Goal: Task Accomplishment & Management: Manage account settings

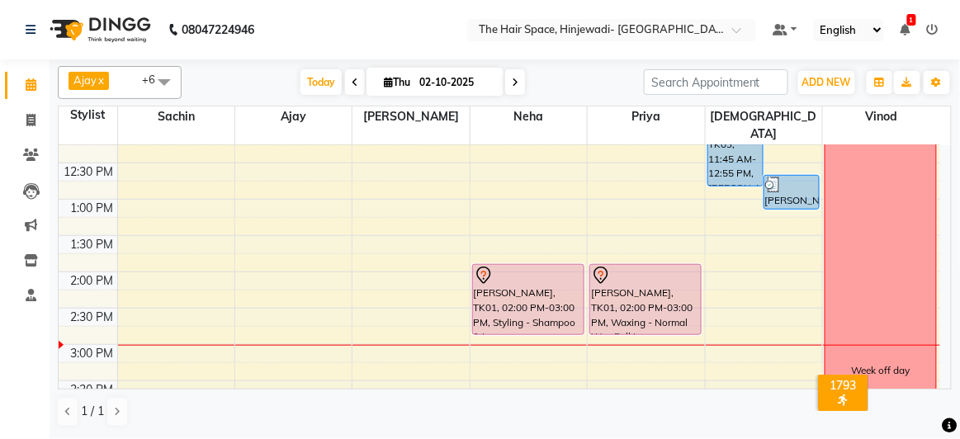
scroll to position [375, 0]
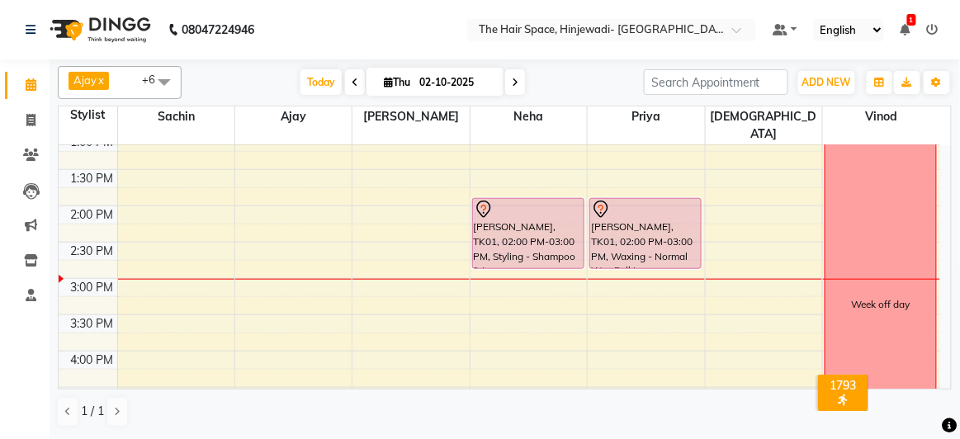
click at [264, 177] on div "8:00 AM 8:30 AM 9:00 AM 9:30 AM 10:00 AM 10:30 AM 11:00 AM 11:30 AM 12:00 PM 12…" at bounding box center [499, 315] width 881 height 1088
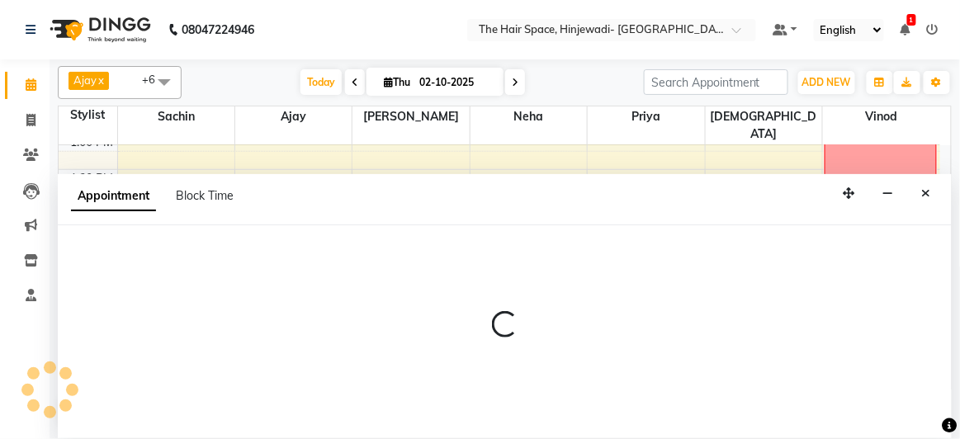
select select "52403"
select select "825"
select select "tentative"
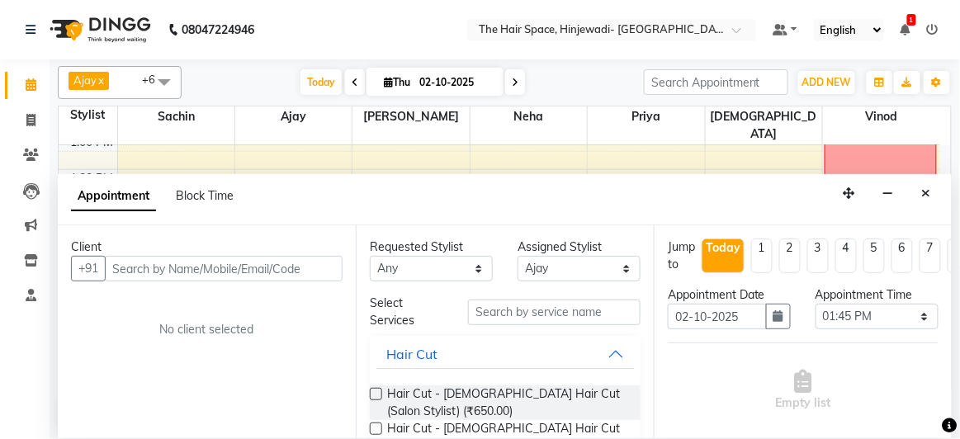
click at [222, 263] on input "text" at bounding box center [224, 269] width 238 height 26
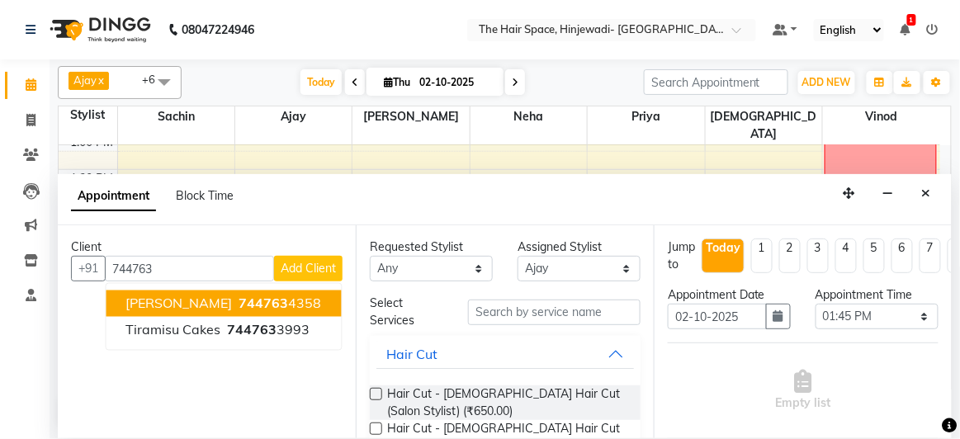
click at [281, 295] on span "744763" at bounding box center [264, 303] width 50 height 17
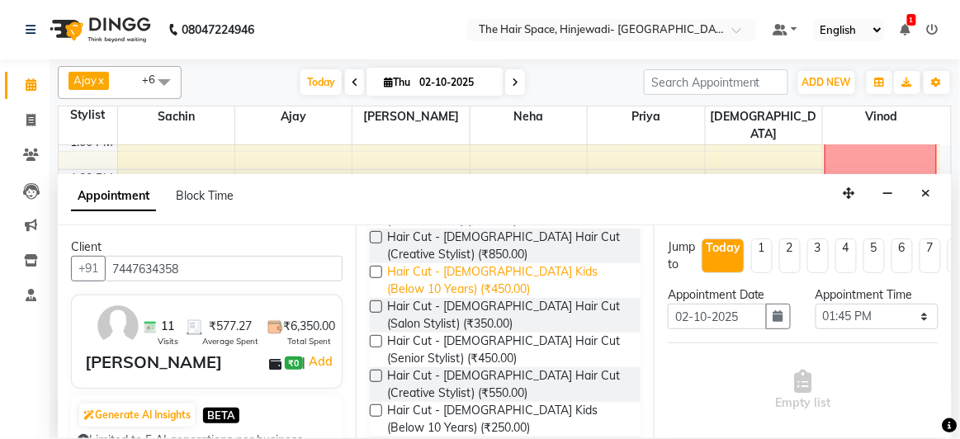
scroll to position [224, 0]
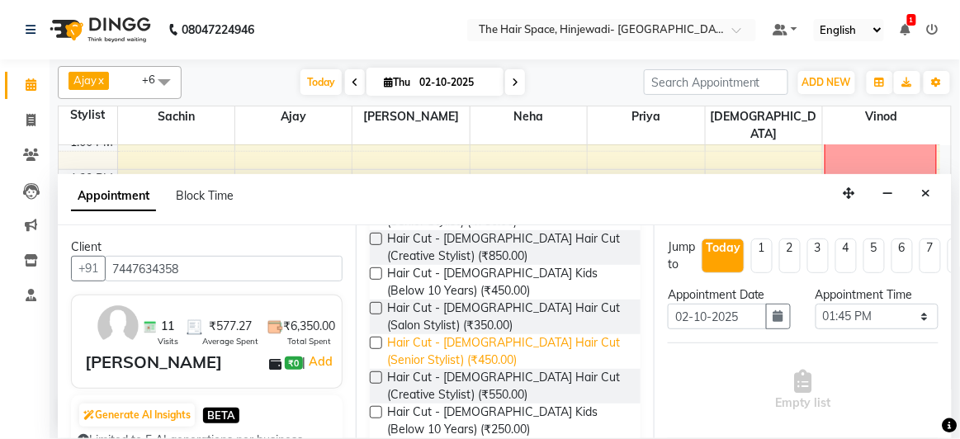
type input "7447634358"
click at [405, 344] on span "Hair Cut - [DEMOGRAPHIC_DATA] Hair Cut (Senior Stylist) (₹450.00)" at bounding box center [507, 351] width 240 height 35
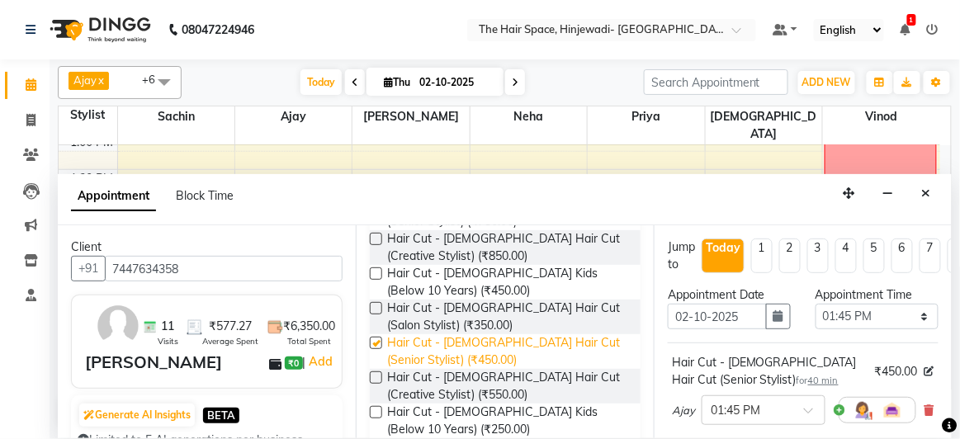
checkbox input "false"
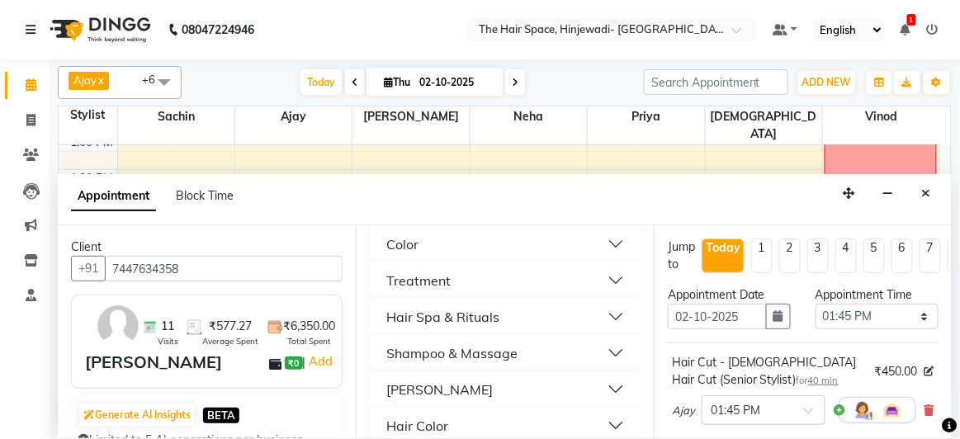
scroll to position [600, 0]
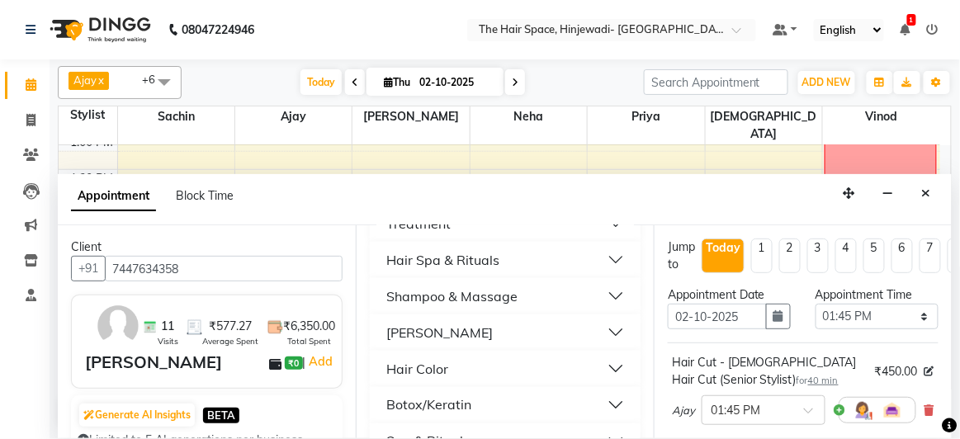
click at [428, 319] on div "[PERSON_NAME]" at bounding box center [505, 332] width 271 height 36
click at [428, 333] on button "[PERSON_NAME]" at bounding box center [504, 333] width 257 height 30
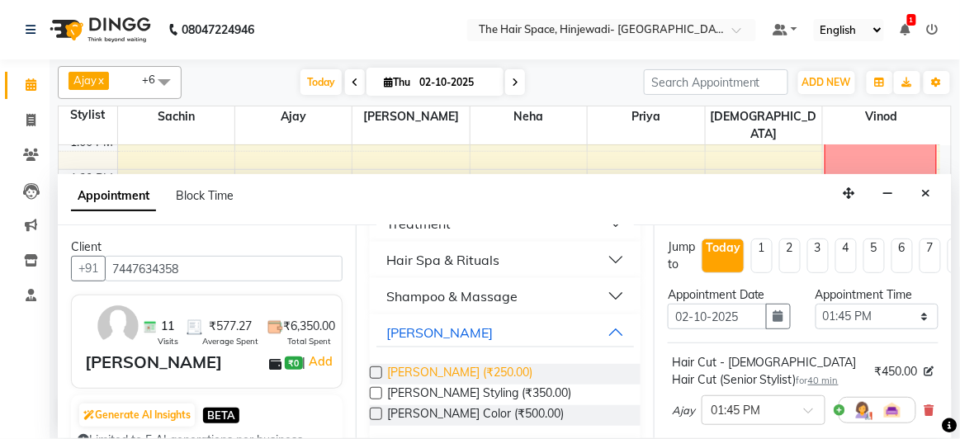
click at [428, 372] on span "[PERSON_NAME] (₹250.00)" at bounding box center [459, 374] width 145 height 21
checkbox input "false"
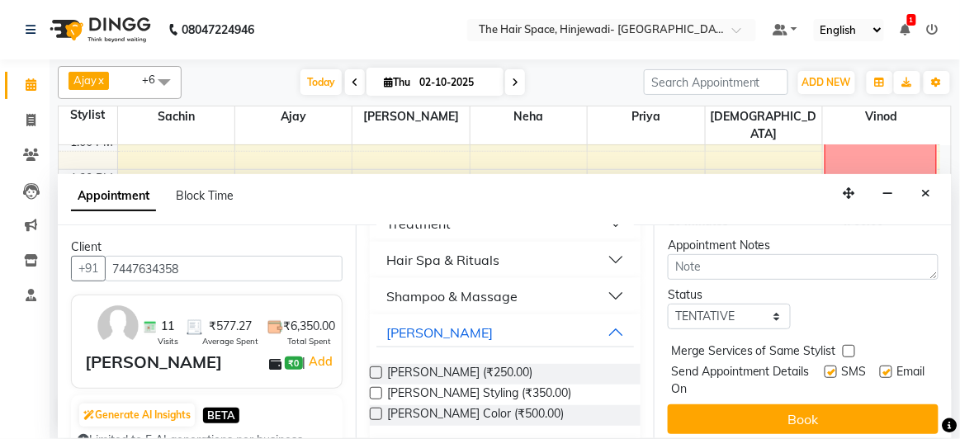
scroll to position [355, 0]
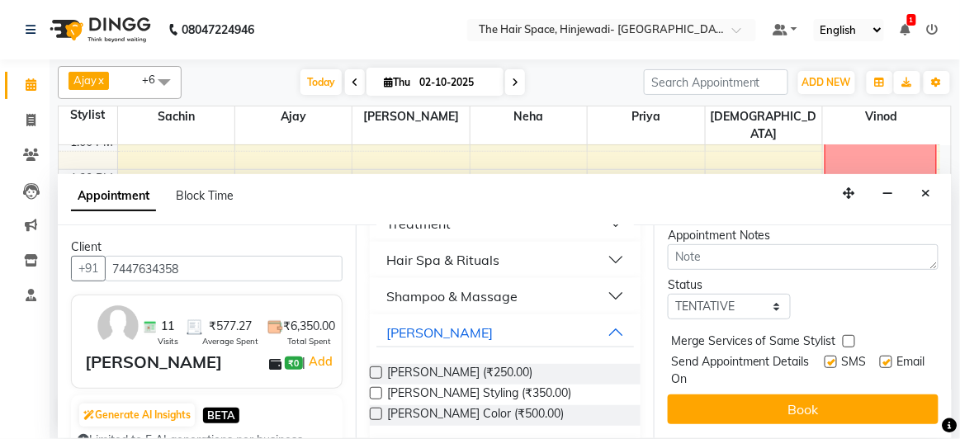
click at [825, 354] on div "SMS" at bounding box center [851, 370] width 55 height 35
click at [880, 356] on label at bounding box center [886, 362] width 12 height 12
click at [880, 358] on input "checkbox" at bounding box center [885, 363] width 11 height 11
checkbox input "false"
click at [824, 356] on label at bounding box center [830, 362] width 12 height 12
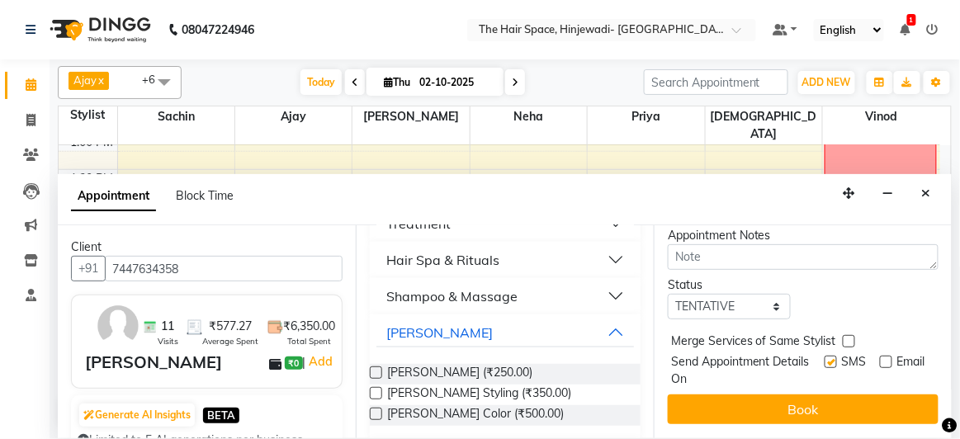
click at [824, 358] on input "checkbox" at bounding box center [829, 363] width 11 height 11
checkbox input "false"
click at [822, 400] on button "Book" at bounding box center [803, 409] width 271 height 30
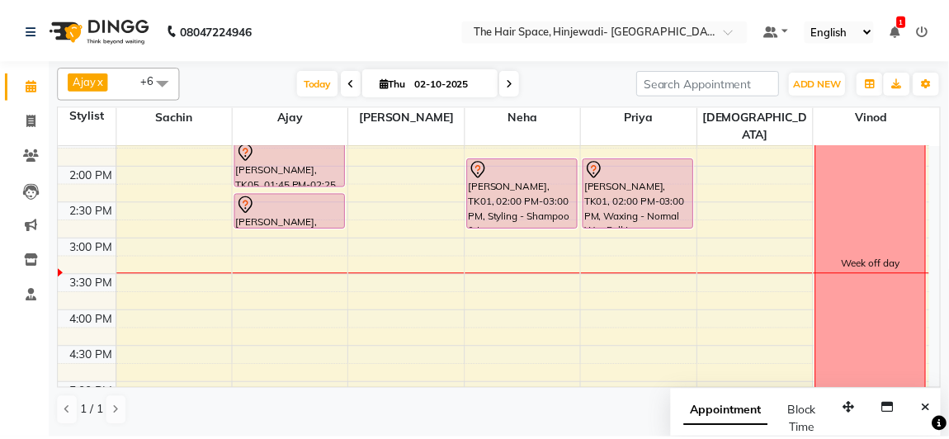
scroll to position [281, 0]
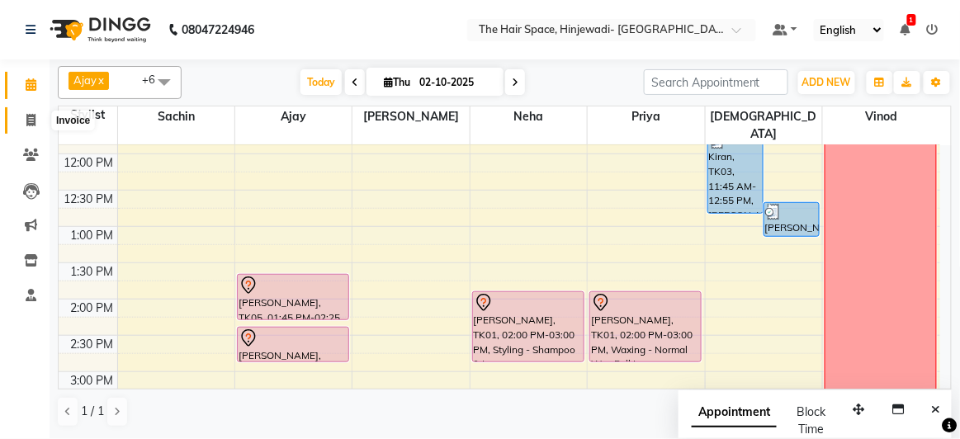
click at [23, 116] on span at bounding box center [31, 120] width 29 height 19
select select "service"
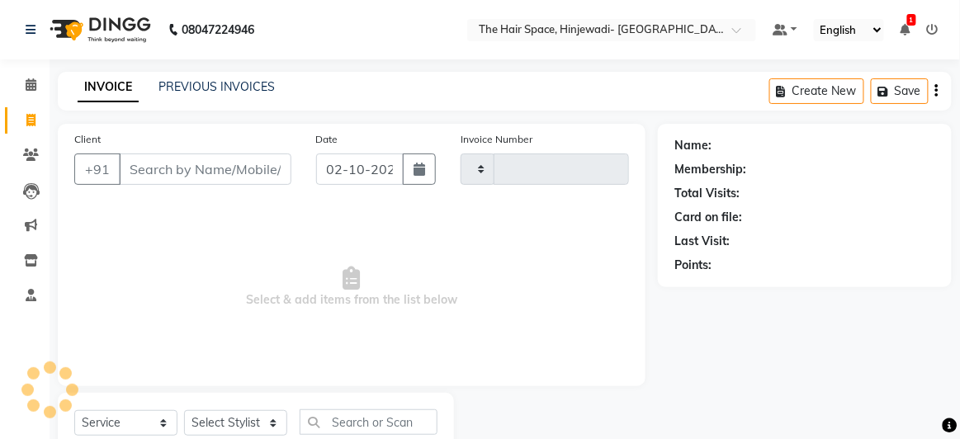
type input "2564"
select select "6697"
click at [199, 83] on link "PREVIOUS INVOICES" at bounding box center [216, 86] width 116 height 15
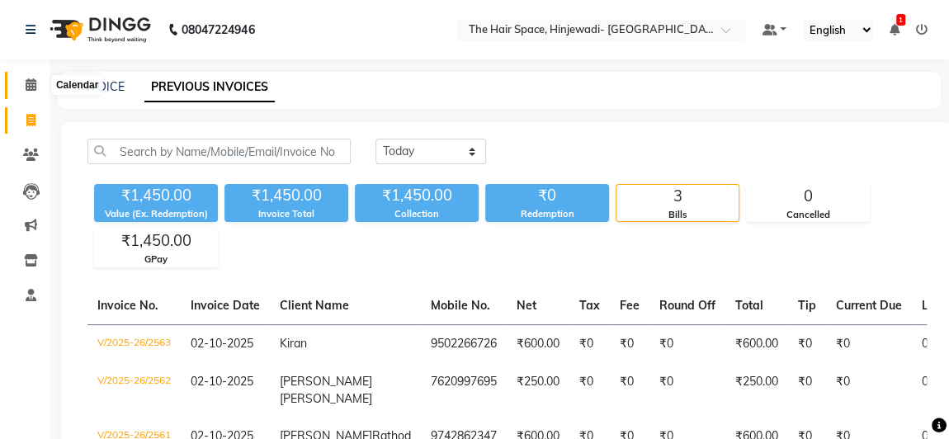
click at [30, 84] on icon at bounding box center [31, 84] width 11 height 12
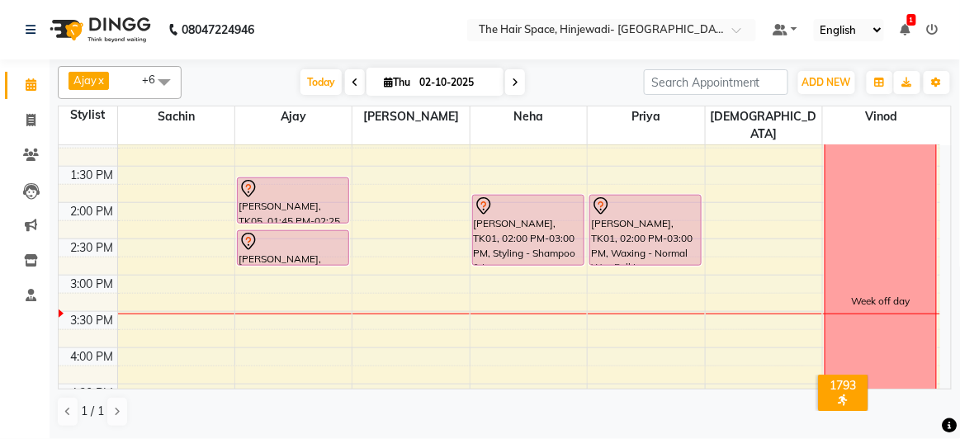
scroll to position [300, 0]
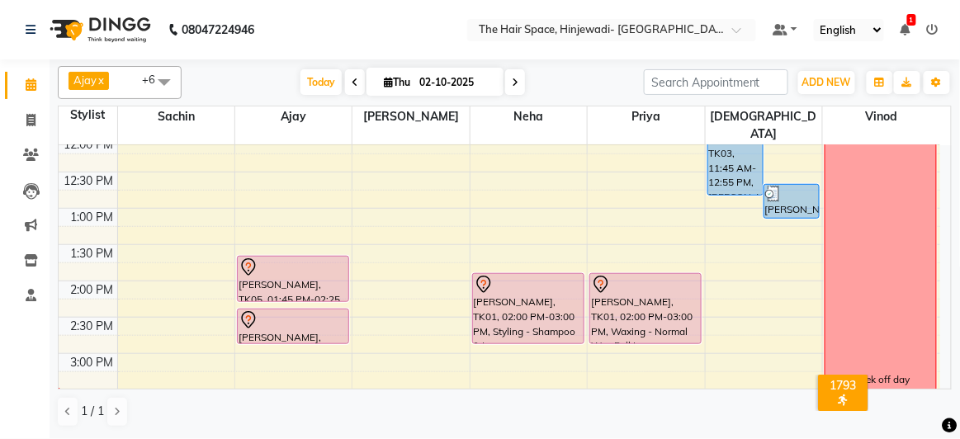
click at [248, 190] on div "8:00 AM 8:30 AM 9:00 AM 9:30 AM 10:00 AM 10:30 AM 11:00 AM 11:30 AM 12:00 PM 12…" at bounding box center [499, 390] width 881 height 1088
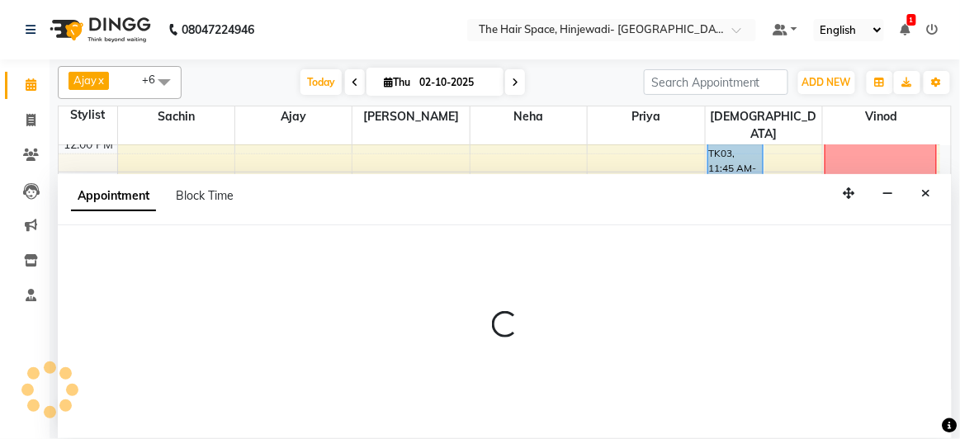
select select "52403"
select select "780"
select select "tentative"
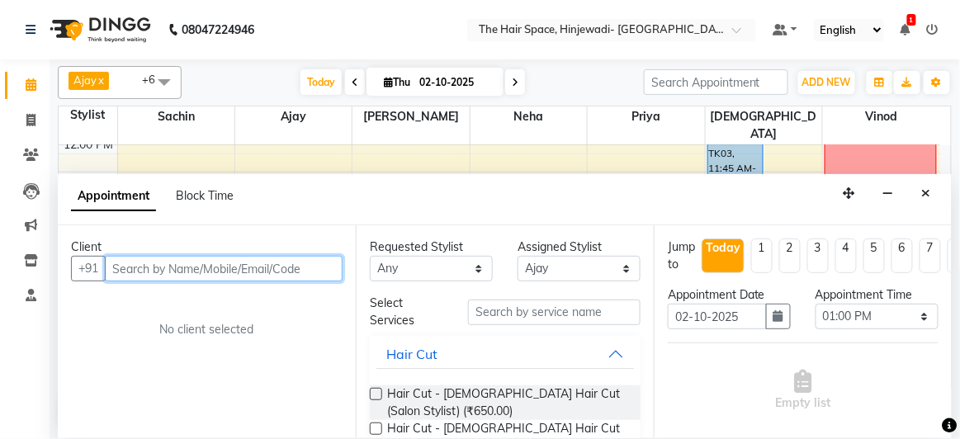
click at [143, 273] on input "text" at bounding box center [224, 269] width 238 height 26
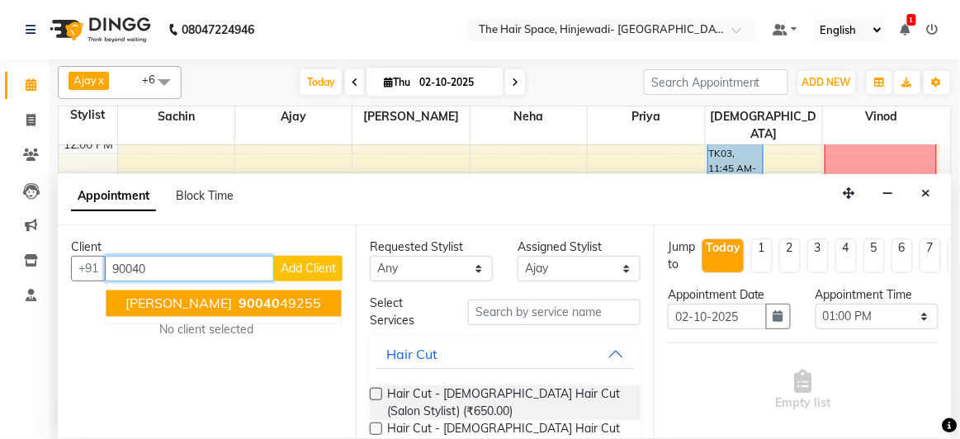
click at [197, 298] on button "[PERSON_NAME] 90040 49255" at bounding box center [223, 303] width 235 height 26
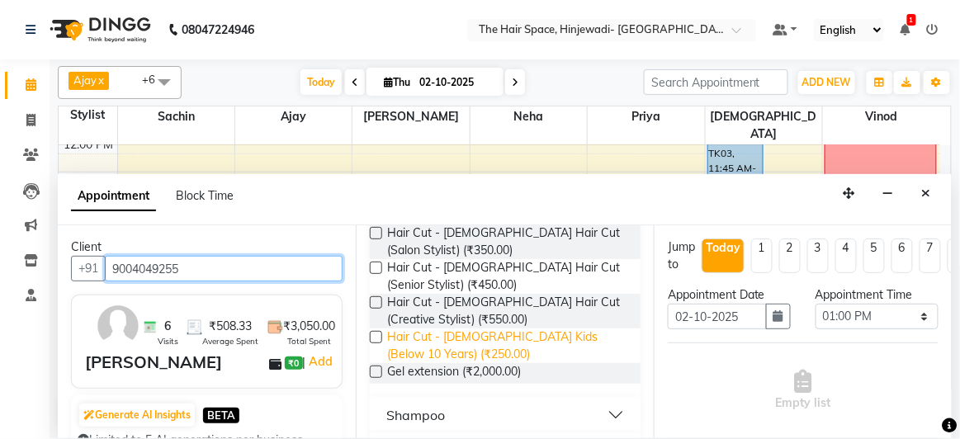
type input "9004049255"
click at [417, 333] on span "Hair Cut - [DEMOGRAPHIC_DATA] Kids (Below 10 Years) (₹250.00)" at bounding box center [507, 345] width 240 height 35
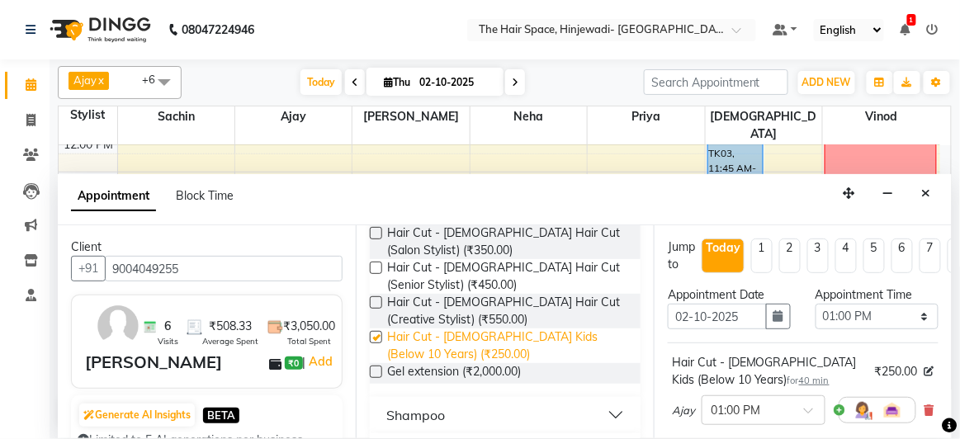
checkbox input "false"
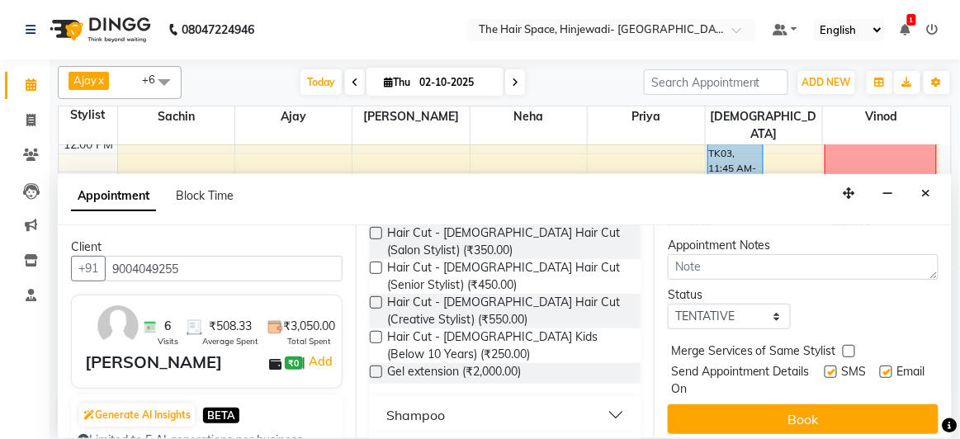
scroll to position [280, 0]
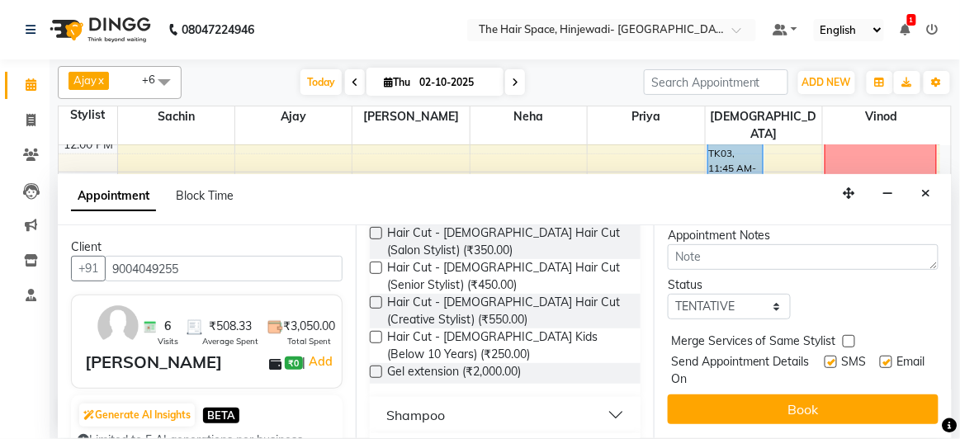
click at [824, 356] on label at bounding box center [830, 362] width 12 height 12
click at [824, 358] on input "checkbox" at bounding box center [829, 363] width 11 height 11
checkbox input "false"
click at [880, 356] on label at bounding box center [886, 362] width 12 height 12
click at [880, 358] on input "checkbox" at bounding box center [885, 363] width 11 height 11
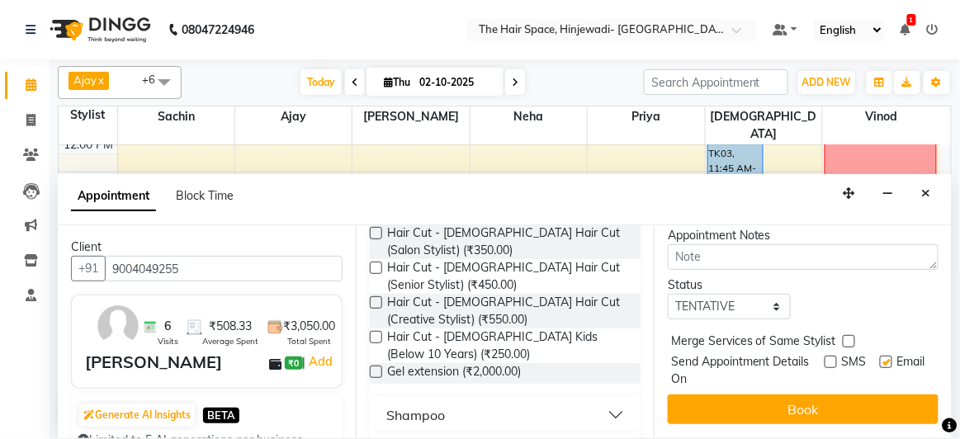
checkbox input "false"
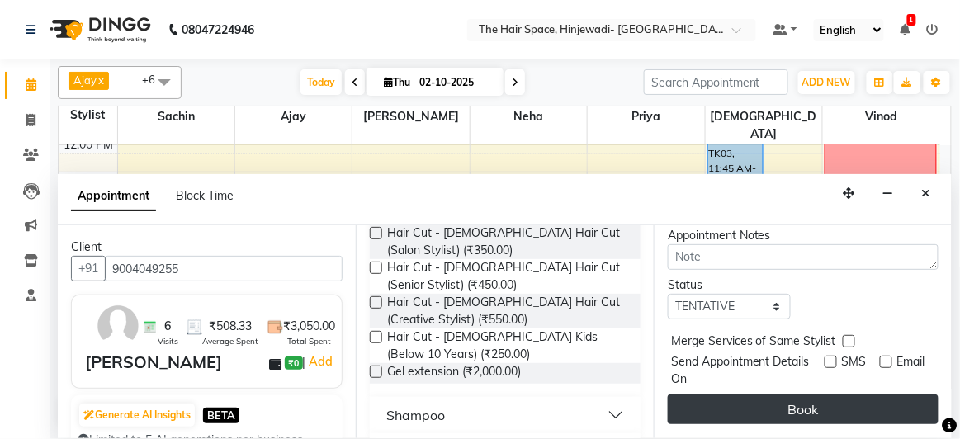
click at [761, 405] on button "Book" at bounding box center [803, 409] width 271 height 30
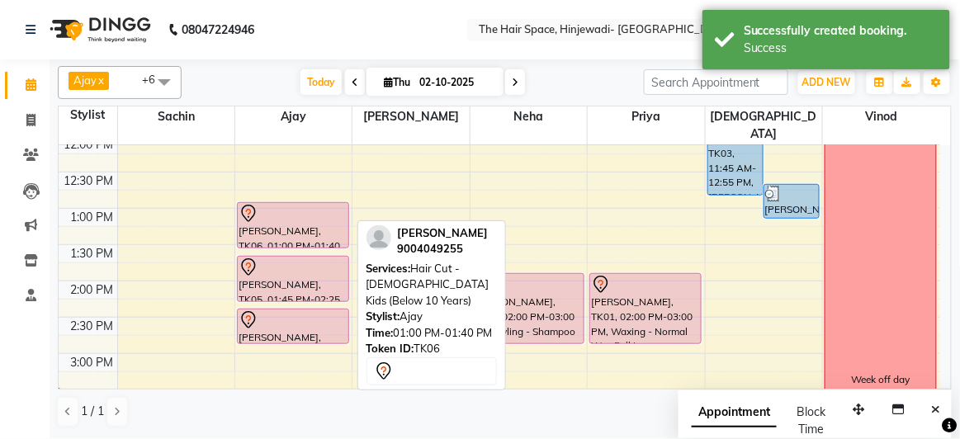
click at [293, 204] on div at bounding box center [292, 214] width 109 height 20
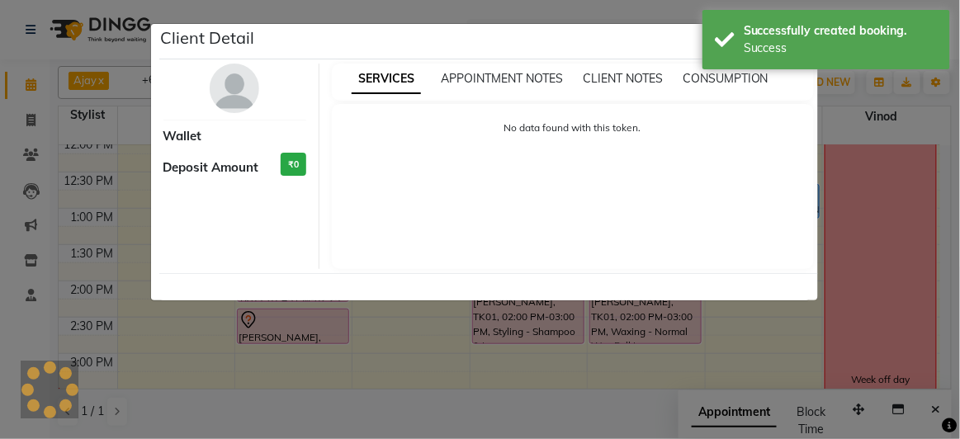
select select "7"
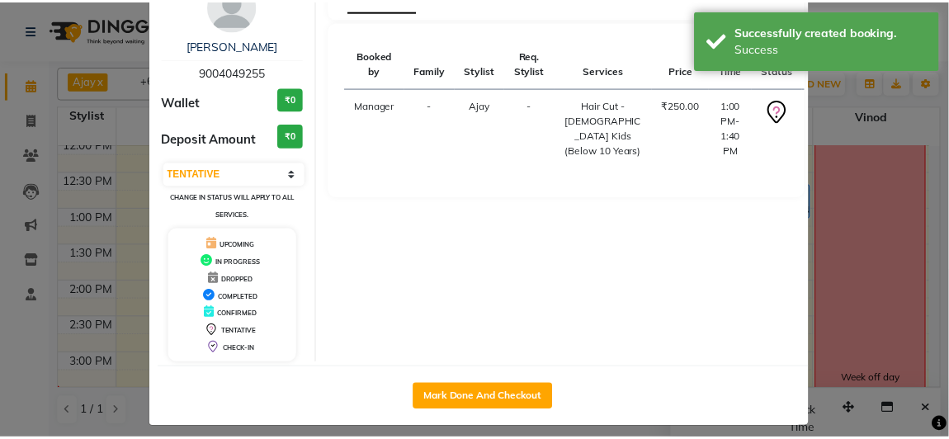
scroll to position [91, 0]
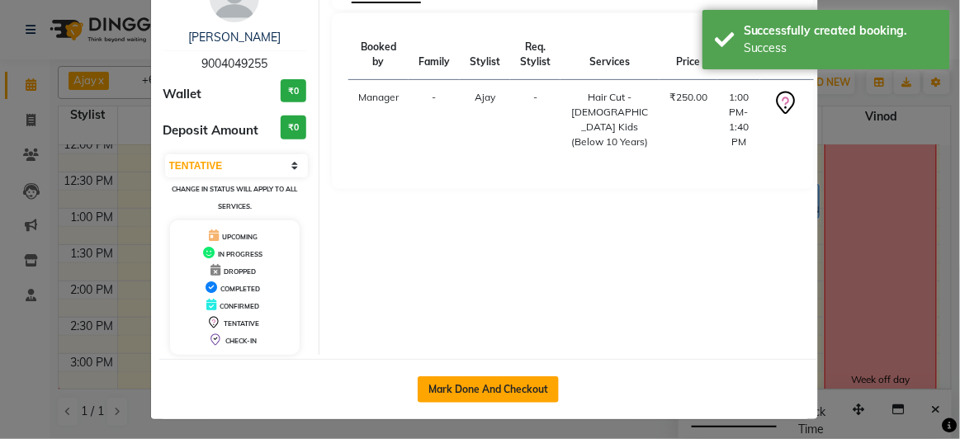
click at [472, 385] on button "Mark Done And Checkout" at bounding box center [488, 389] width 141 height 26
select select "service"
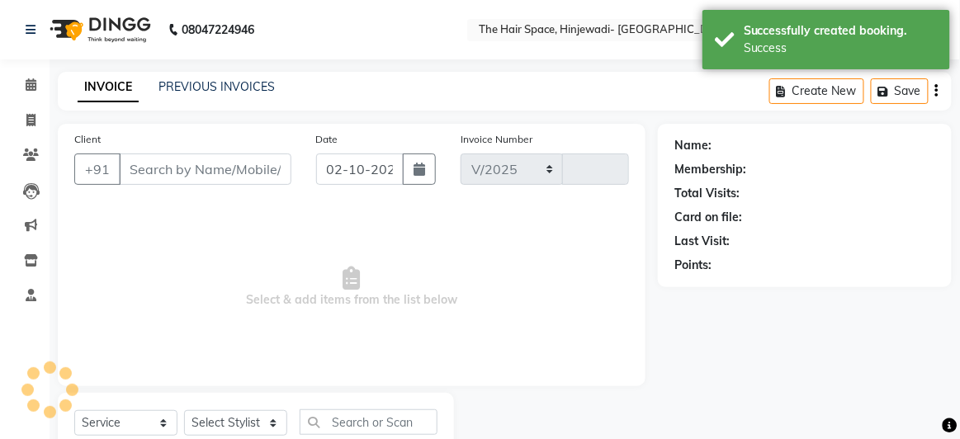
select select "6697"
type input "2564"
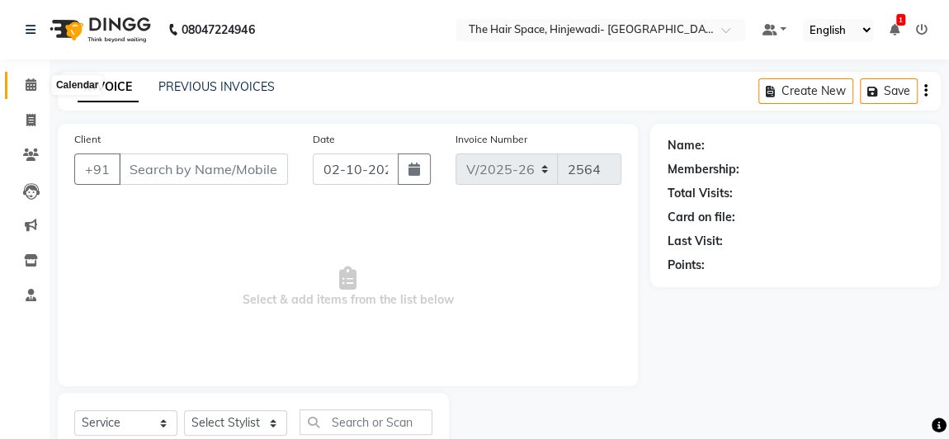
click at [27, 83] on icon at bounding box center [31, 84] width 11 height 12
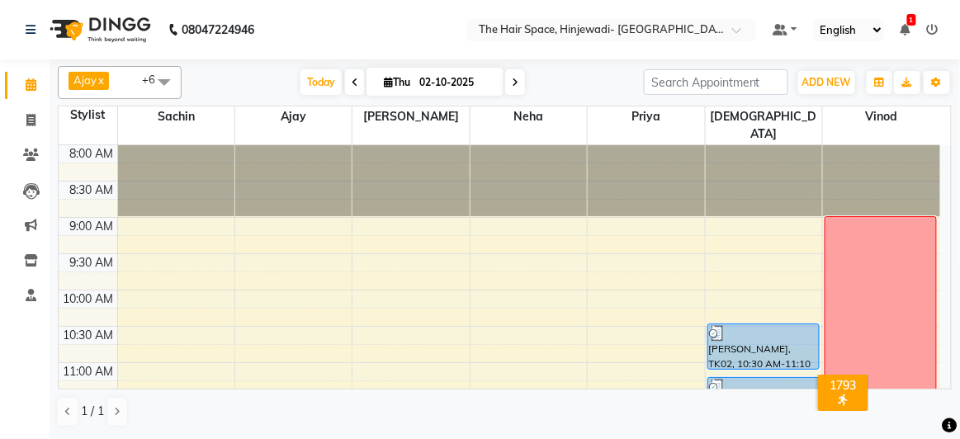
scroll to position [224, 0]
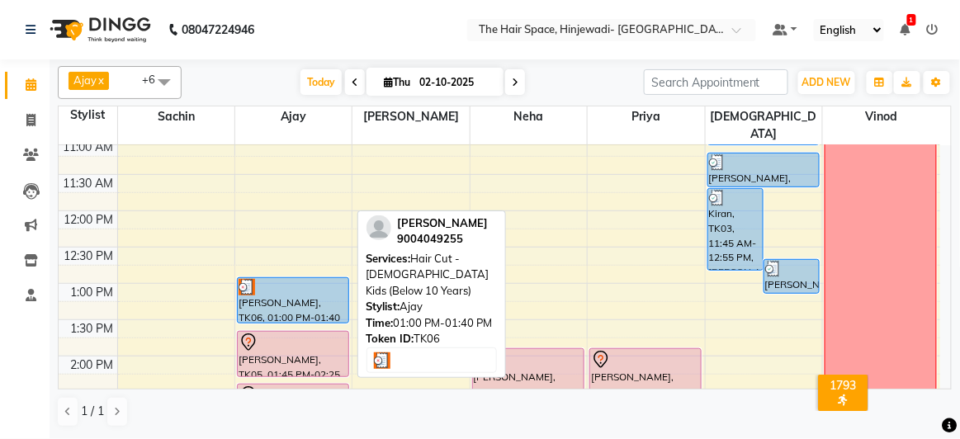
click at [294, 279] on div at bounding box center [292, 287] width 109 height 17
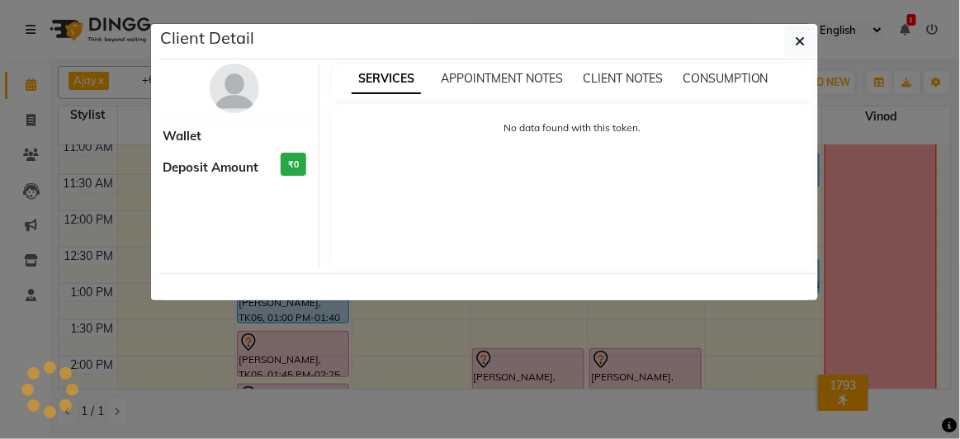
select select "3"
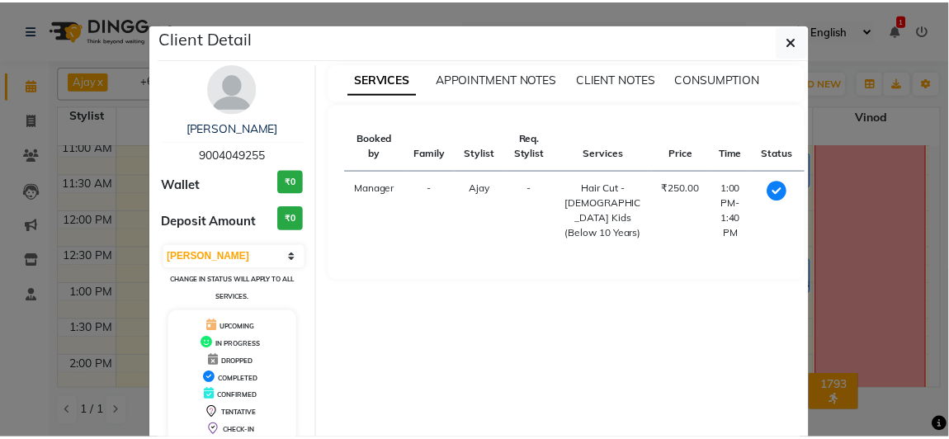
scroll to position [91, 0]
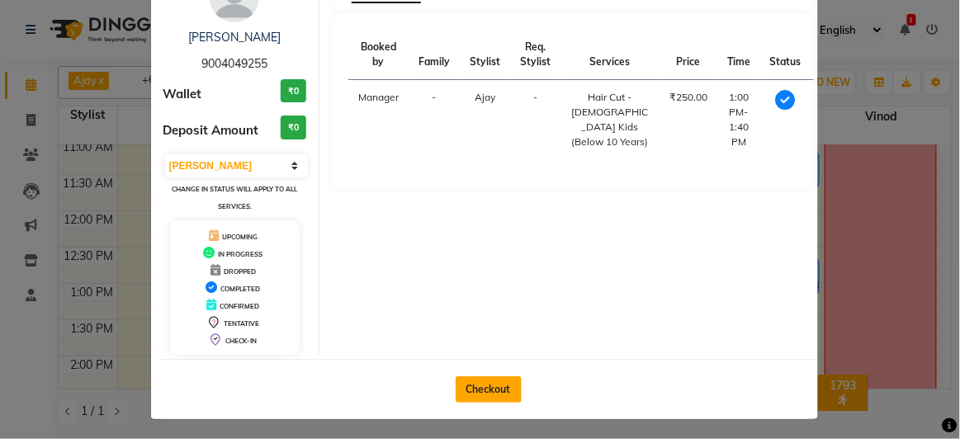
click at [484, 389] on button "Checkout" at bounding box center [489, 389] width 66 height 26
select select "6697"
select select "service"
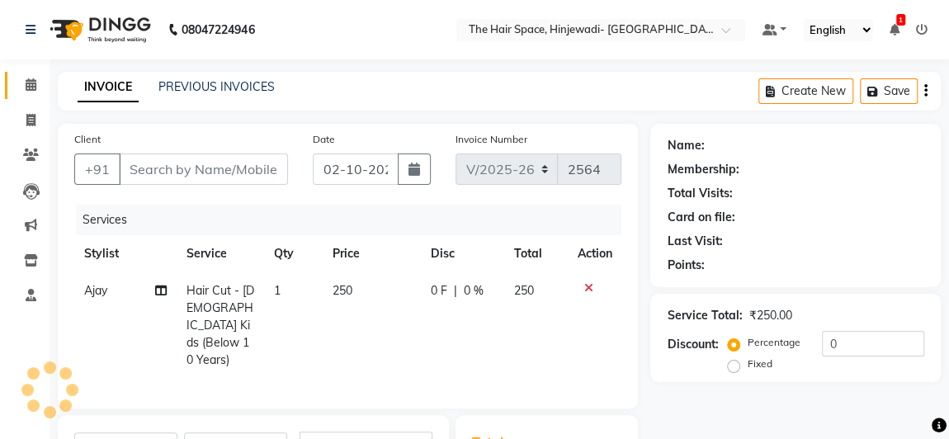
type input "9004049255"
select select "52403"
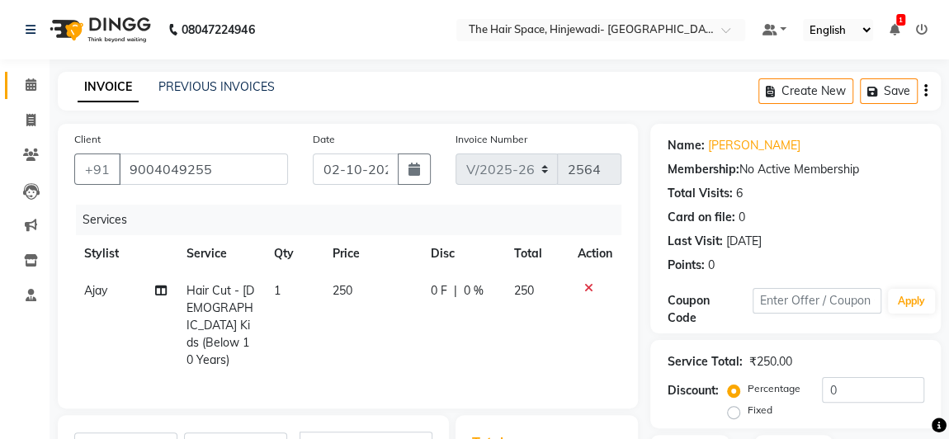
scroll to position [237, 0]
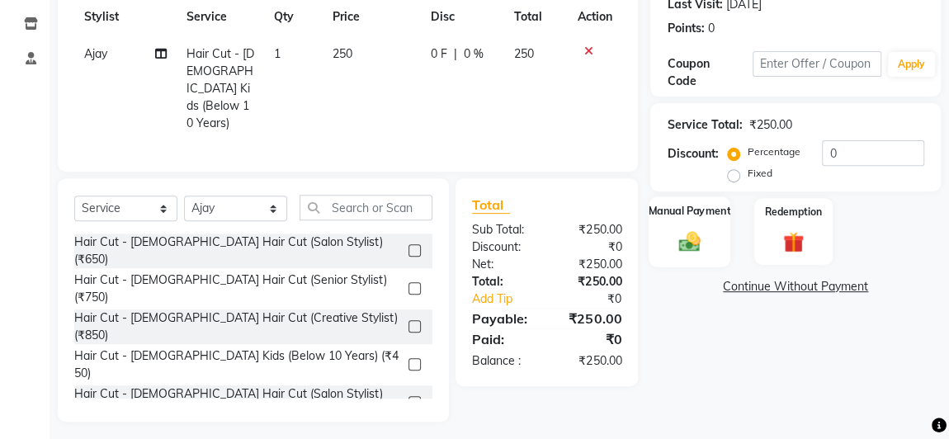
click at [682, 247] on img at bounding box center [689, 242] width 35 height 26
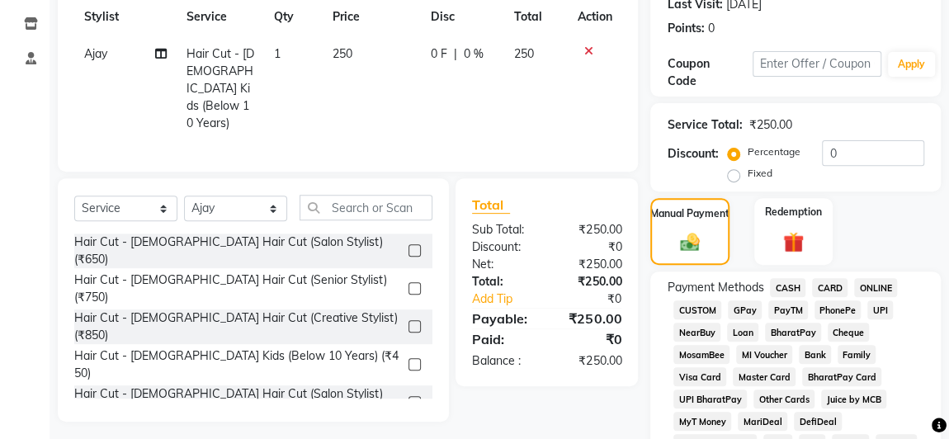
click at [744, 311] on span "GPay" at bounding box center [745, 309] width 34 height 19
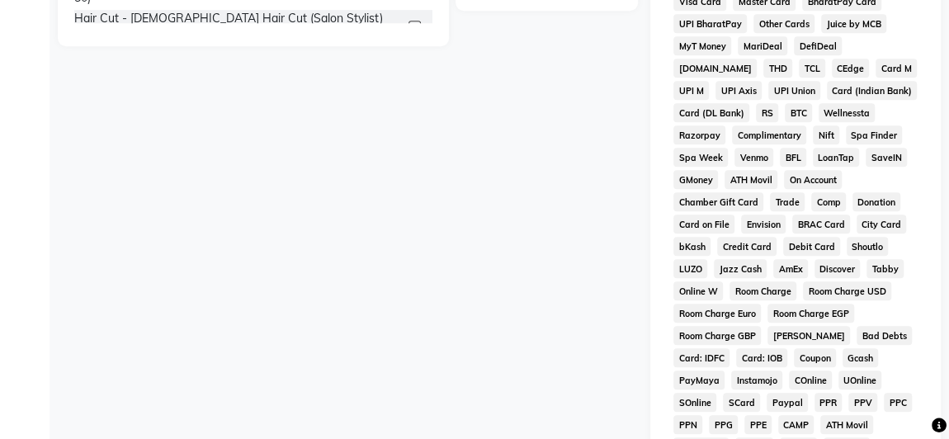
scroll to position [972, 0]
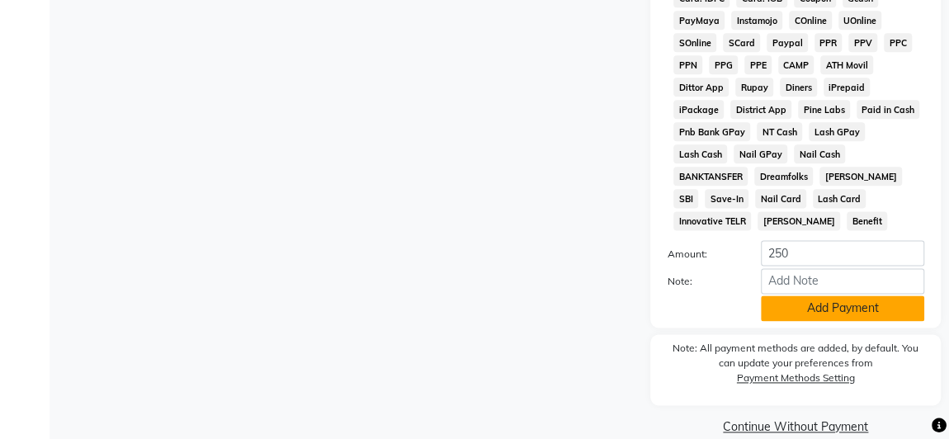
click at [808, 295] on button "Add Payment" at bounding box center [842, 308] width 163 height 26
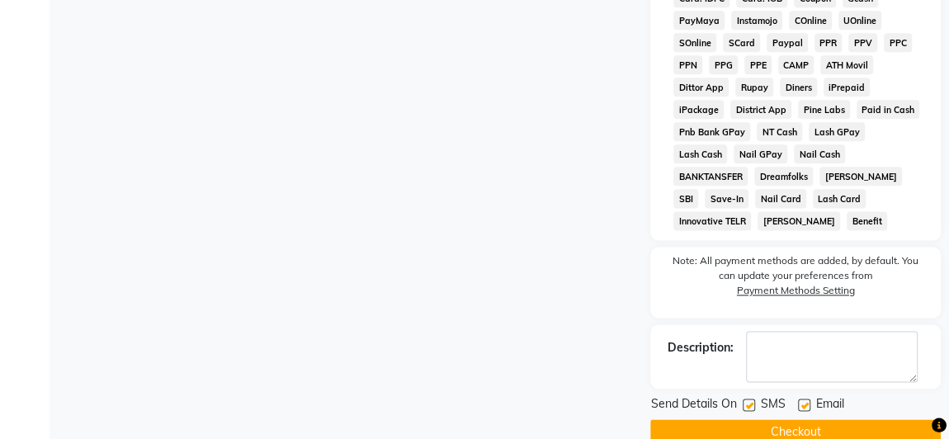
scroll to position [978, 0]
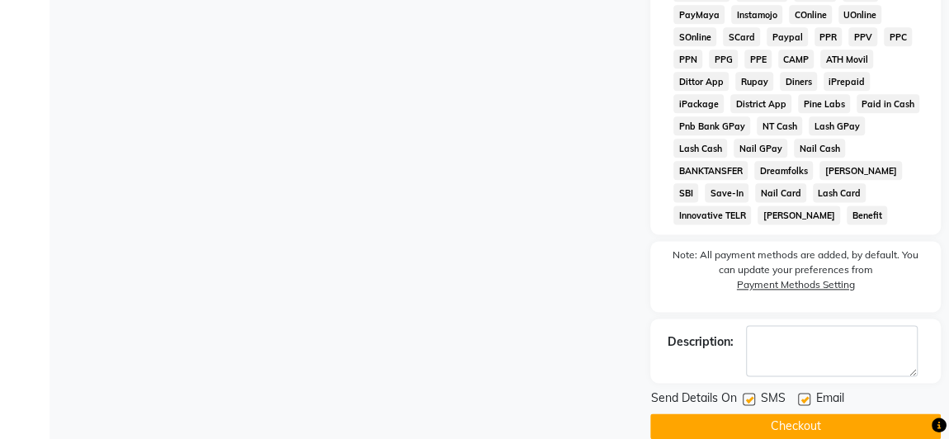
click at [753, 393] on label at bounding box center [749, 399] width 12 height 12
click at [753, 394] on input "checkbox" at bounding box center [748, 399] width 11 height 11
checkbox input "false"
click at [807, 393] on label at bounding box center [804, 399] width 12 height 12
click at [807, 394] on input "checkbox" at bounding box center [803, 399] width 11 height 11
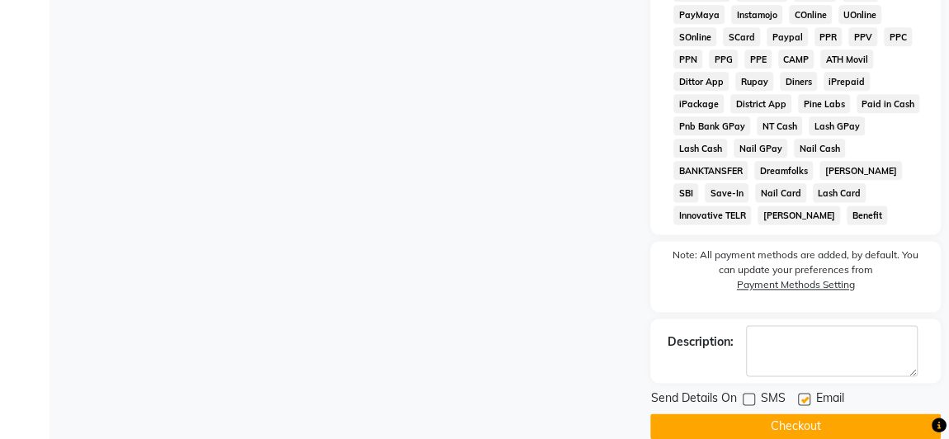
checkbox input "false"
click at [795, 413] on button "Checkout" at bounding box center [795, 426] width 290 height 26
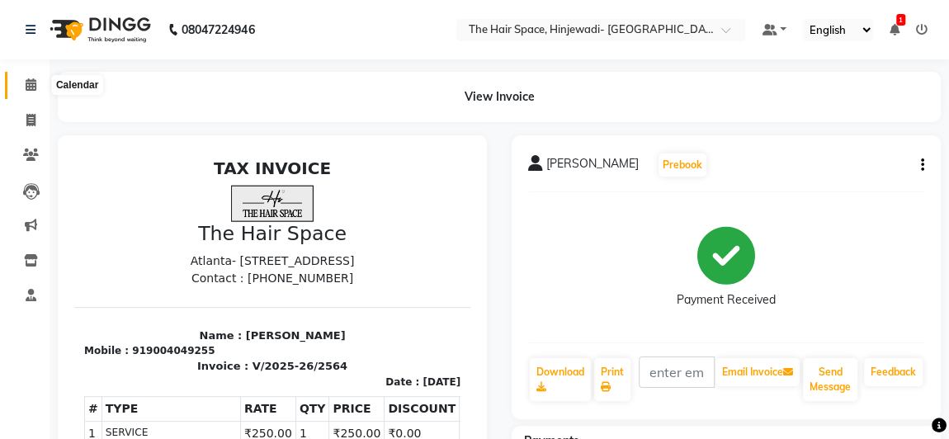
click at [26, 83] on icon at bounding box center [31, 84] width 11 height 12
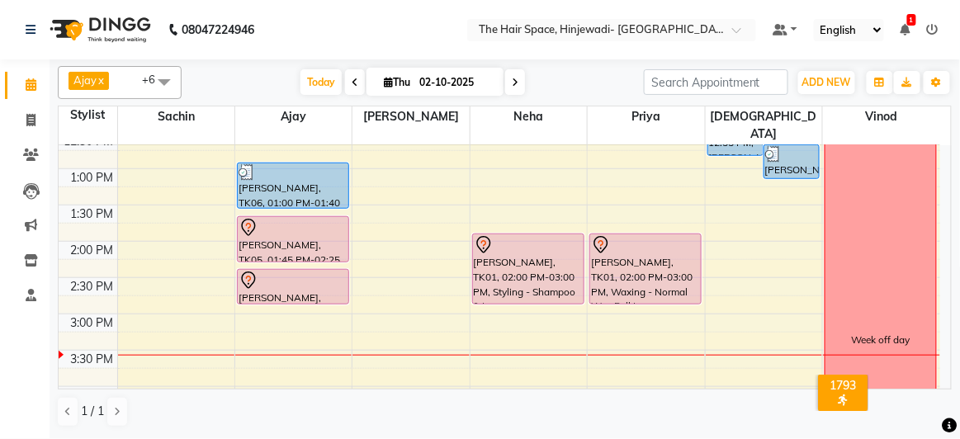
scroll to position [375, 0]
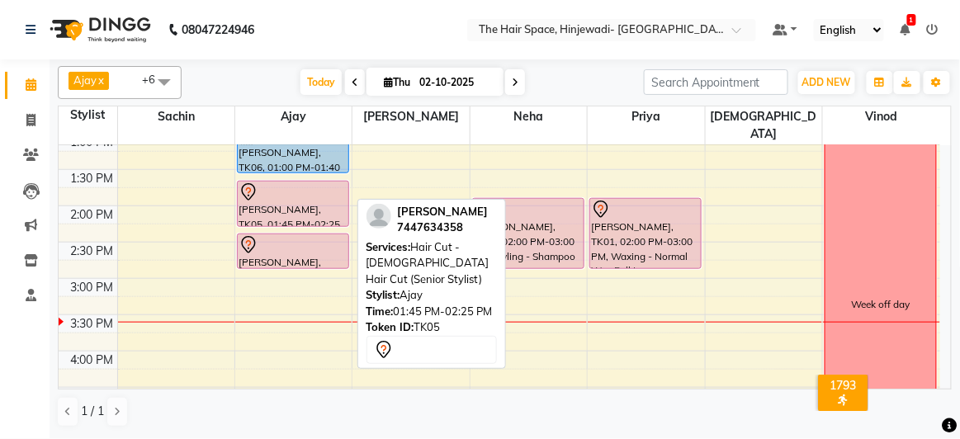
click at [293, 182] on div at bounding box center [292, 192] width 109 height 20
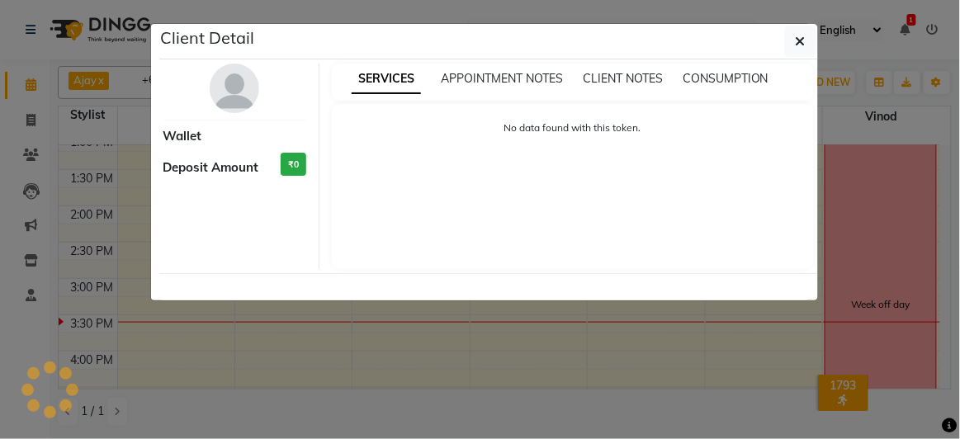
select select "7"
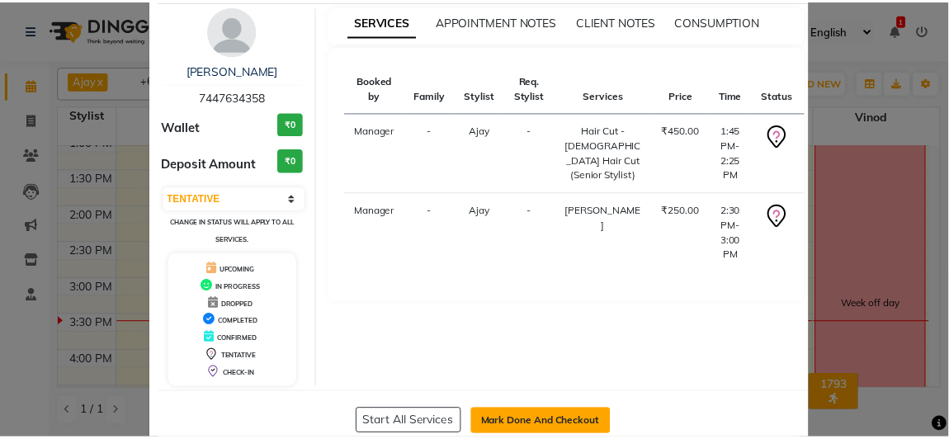
scroll to position [91, 0]
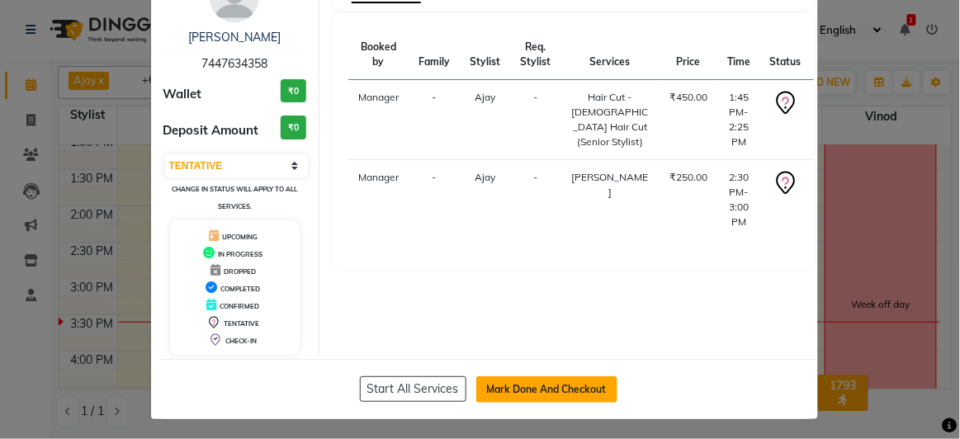
click at [511, 388] on button "Mark Done And Checkout" at bounding box center [546, 389] width 141 height 26
select select "6697"
select select "service"
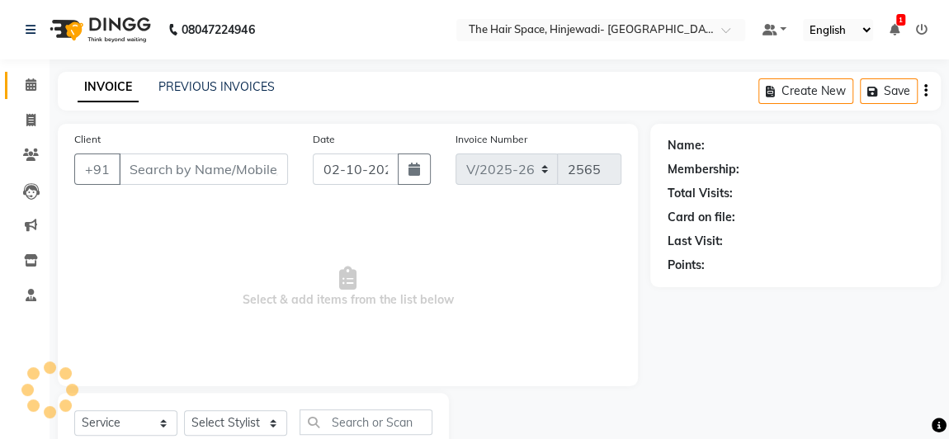
type input "7447634358"
select select "52403"
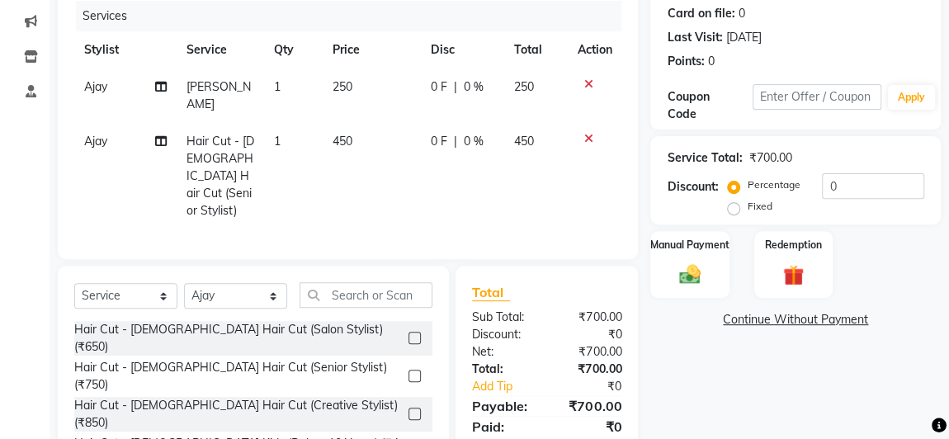
scroll to position [224, 0]
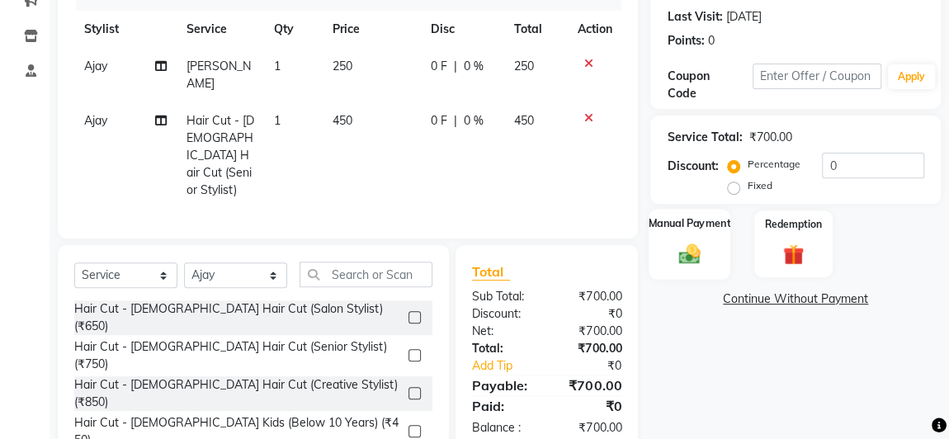
click at [706, 275] on div "Manual Payment" at bounding box center [690, 244] width 82 height 70
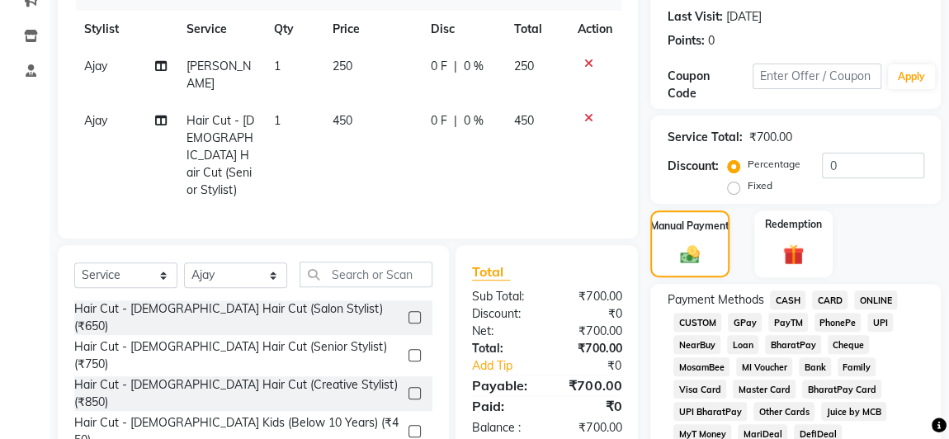
click at [824, 300] on span "CARD" at bounding box center [829, 299] width 35 height 19
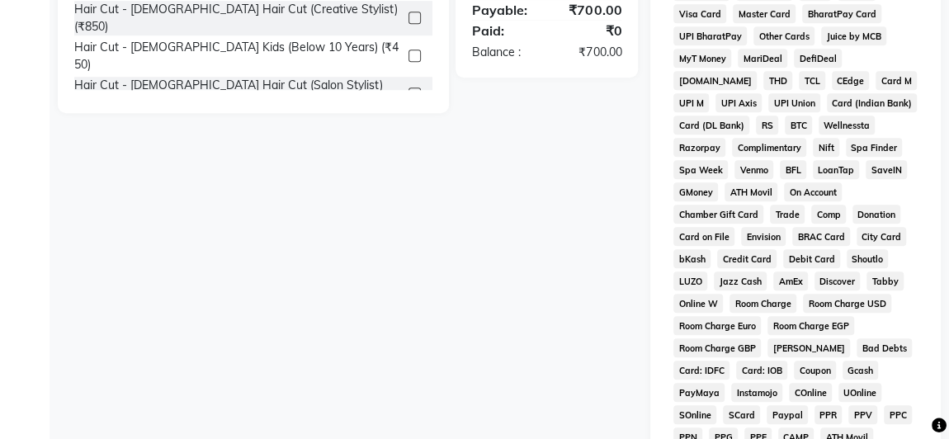
scroll to position [972, 0]
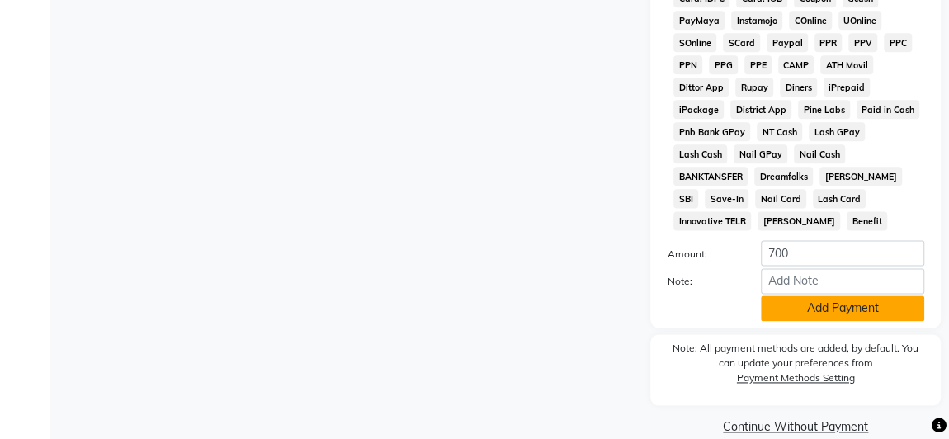
click at [840, 295] on button "Add Payment" at bounding box center [842, 308] width 163 height 26
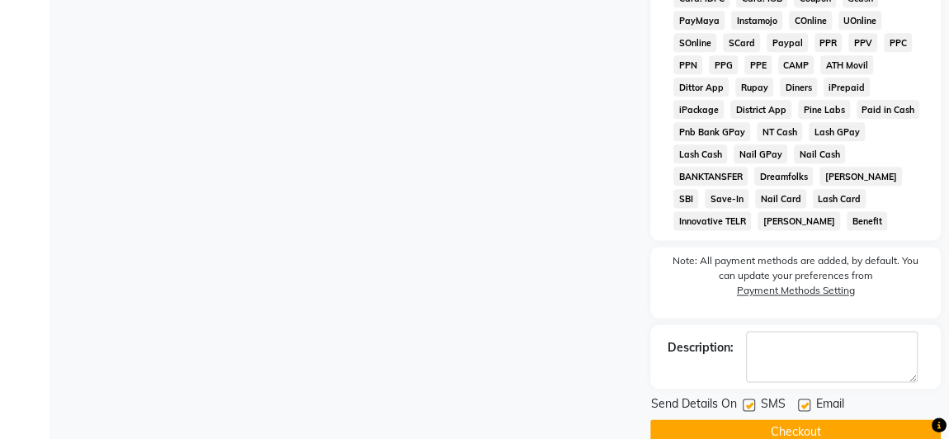
scroll to position [978, 0]
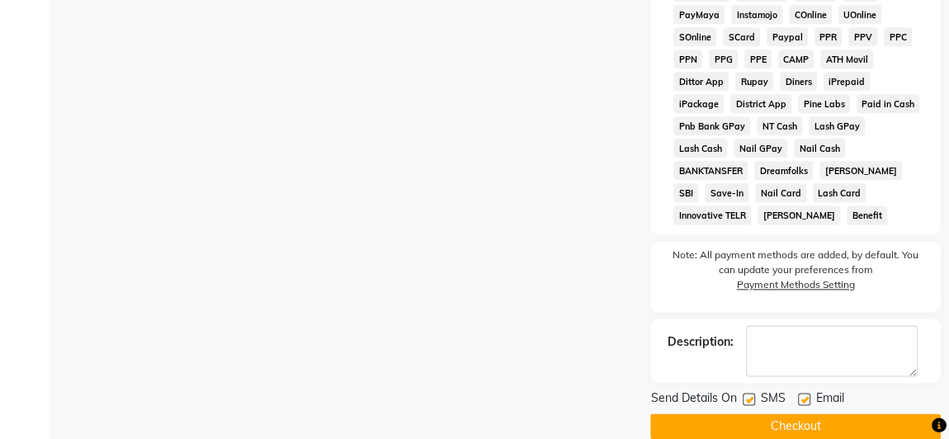
click at [751, 393] on label at bounding box center [749, 399] width 12 height 12
click at [751, 394] on input "checkbox" at bounding box center [748, 399] width 11 height 11
checkbox input "false"
click at [805, 393] on label at bounding box center [804, 399] width 12 height 12
click at [805, 394] on input "checkbox" at bounding box center [803, 399] width 11 height 11
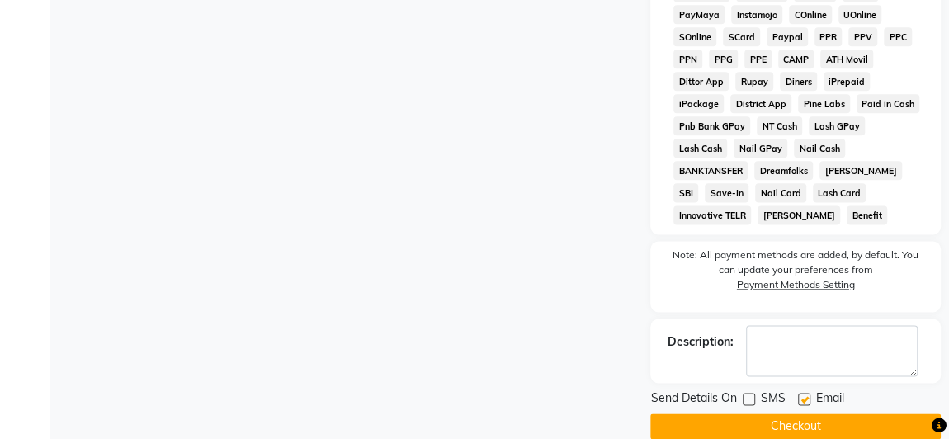
checkbox input "false"
click at [805, 413] on button "Checkout" at bounding box center [795, 426] width 290 height 26
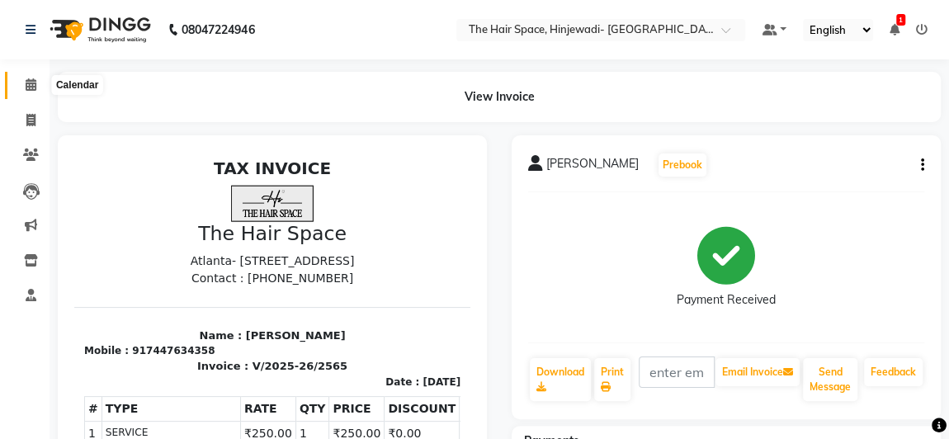
click at [27, 85] on icon at bounding box center [31, 84] width 11 height 12
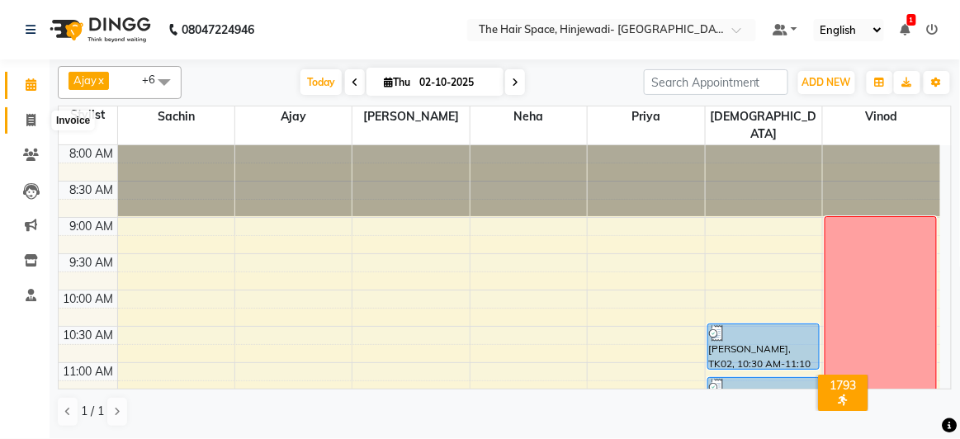
click at [30, 122] on icon at bounding box center [30, 120] width 9 height 12
select select "6697"
select select "service"
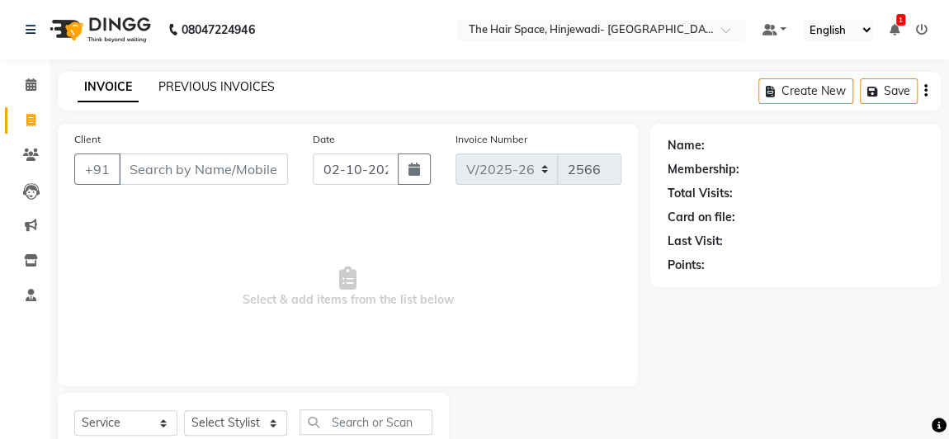
click at [198, 87] on link "PREVIOUS INVOICES" at bounding box center [216, 86] width 116 height 15
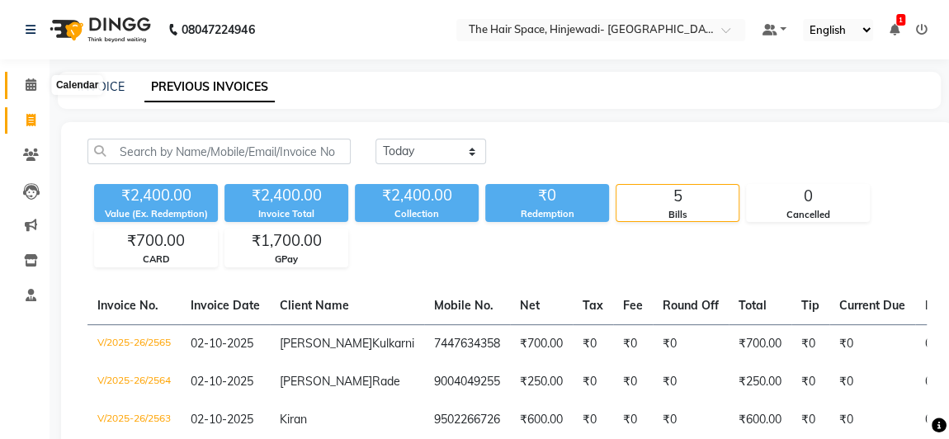
click at [33, 87] on icon at bounding box center [31, 84] width 11 height 12
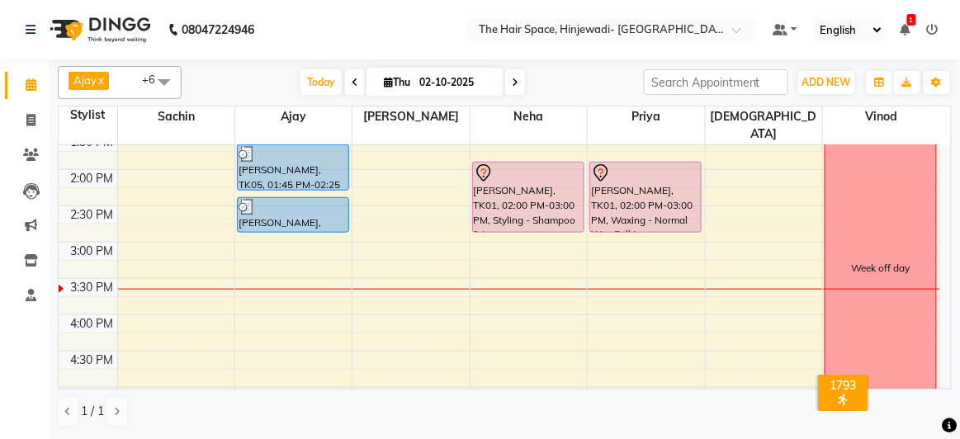
scroll to position [425, 0]
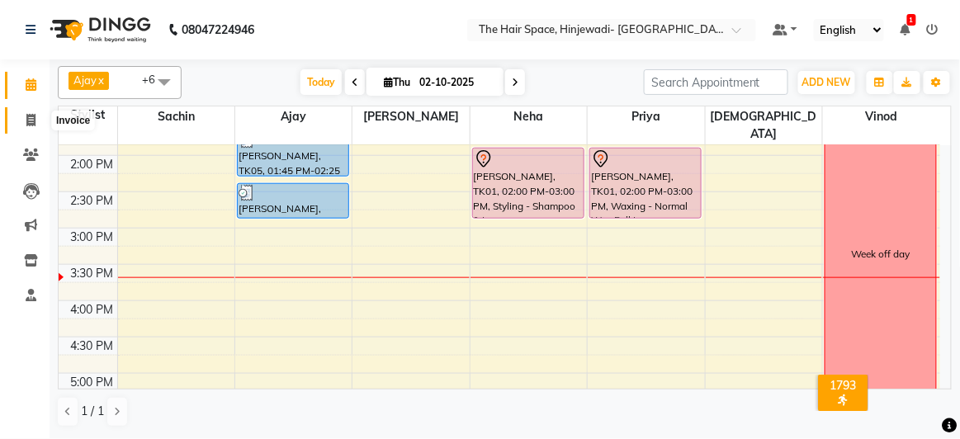
click at [30, 123] on icon at bounding box center [30, 120] width 9 height 12
select select "6697"
select select "service"
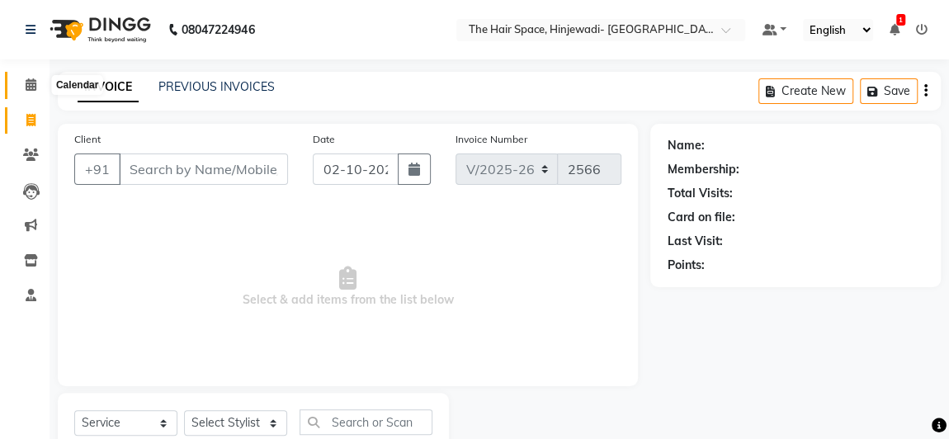
click at [31, 84] on icon at bounding box center [31, 84] width 11 height 12
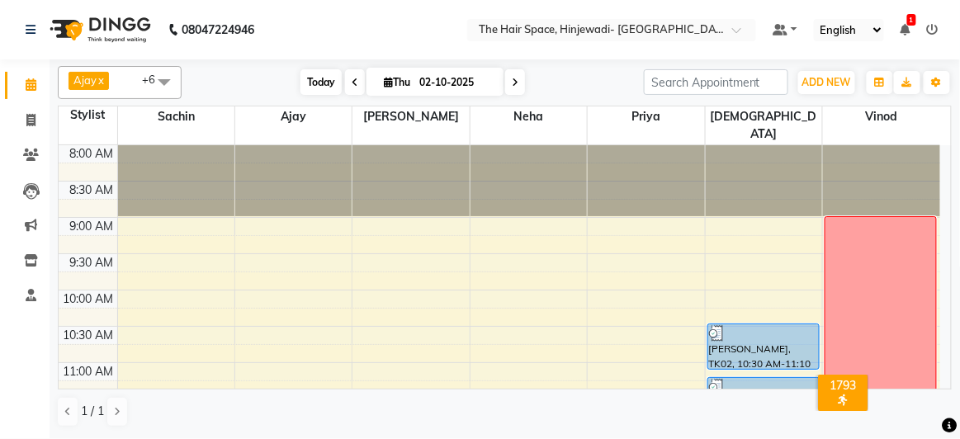
click at [321, 73] on span "Today" at bounding box center [320, 82] width 41 height 26
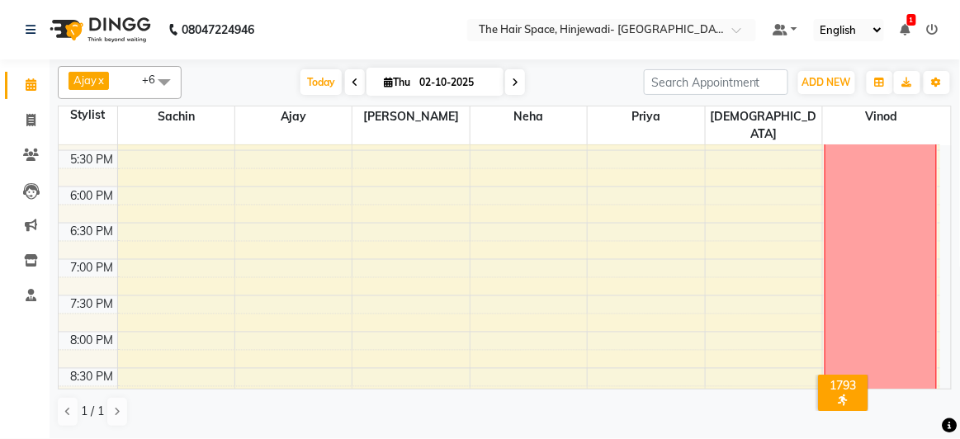
scroll to position [720, 0]
click at [323, 83] on span "Today" at bounding box center [320, 82] width 41 height 26
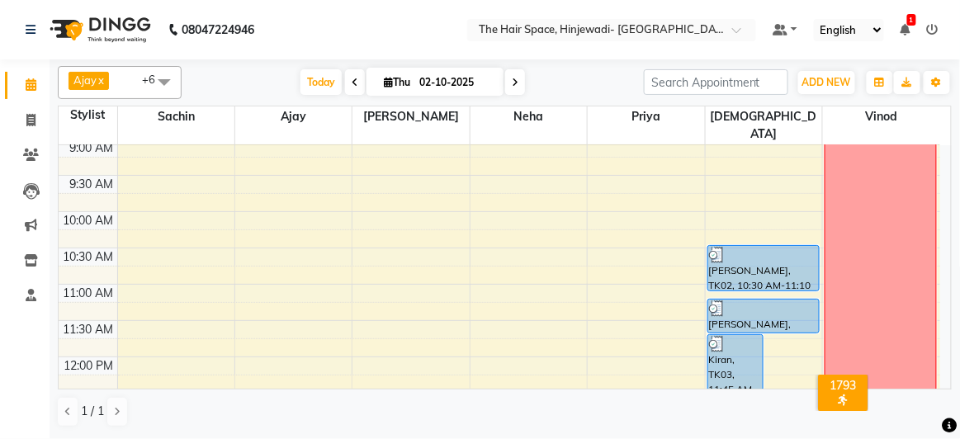
scroll to position [45, 0]
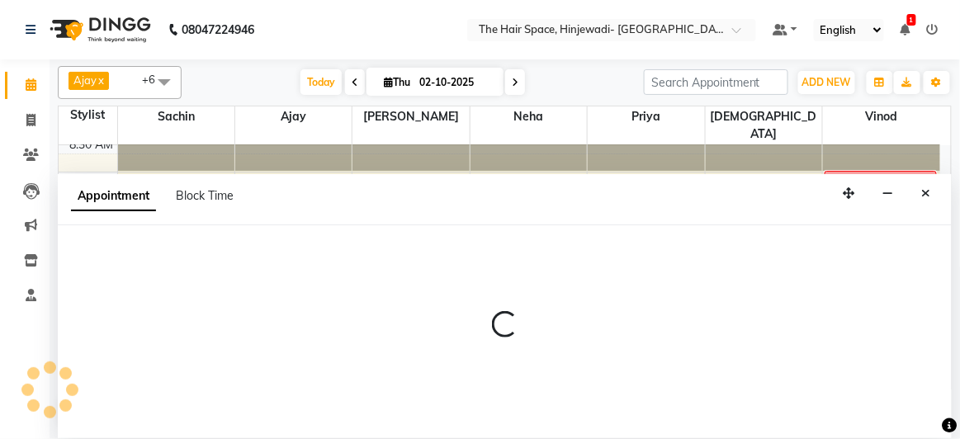
select select "62842"
select select "tentative"
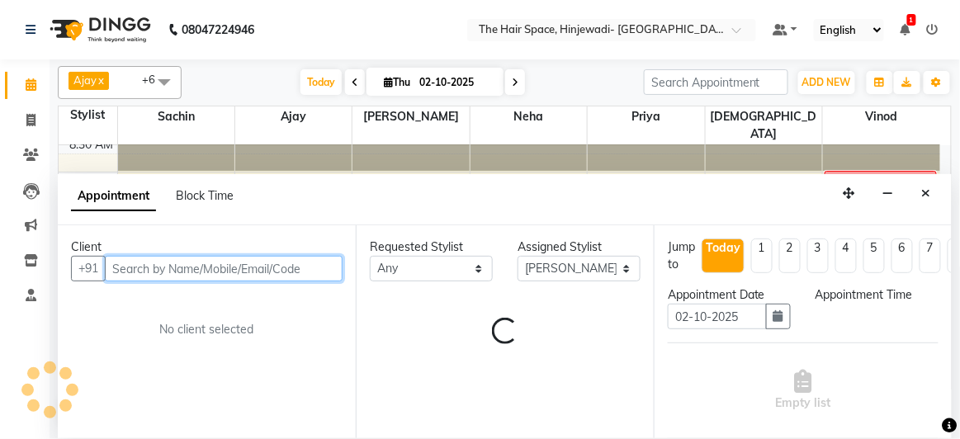
select select "555"
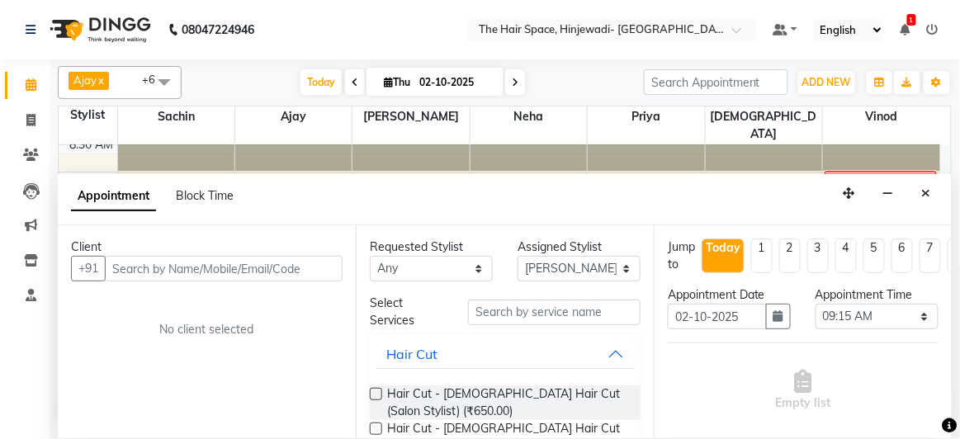
drag, startPoint x: 206, startPoint y: 195, endPoint x: 243, endPoint y: 205, distance: 38.7
click at [209, 195] on span "Block Time" at bounding box center [205, 195] width 58 height 15
select select "62842"
select select "555"
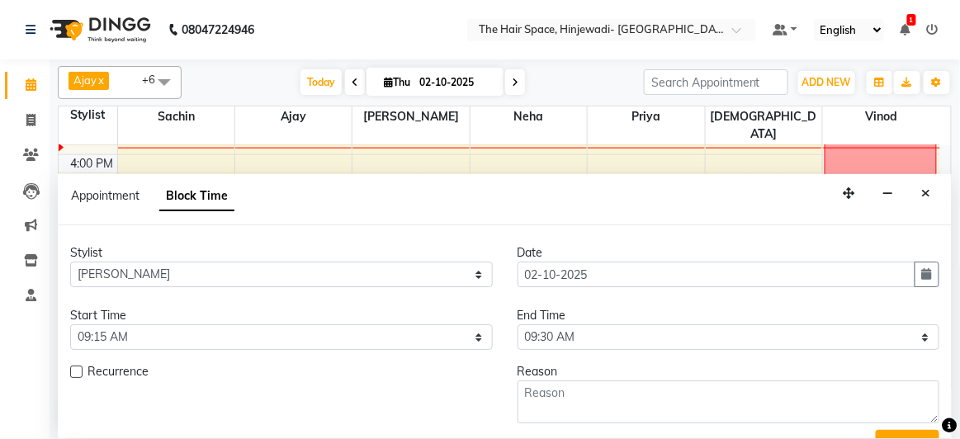
scroll to position [33, 0]
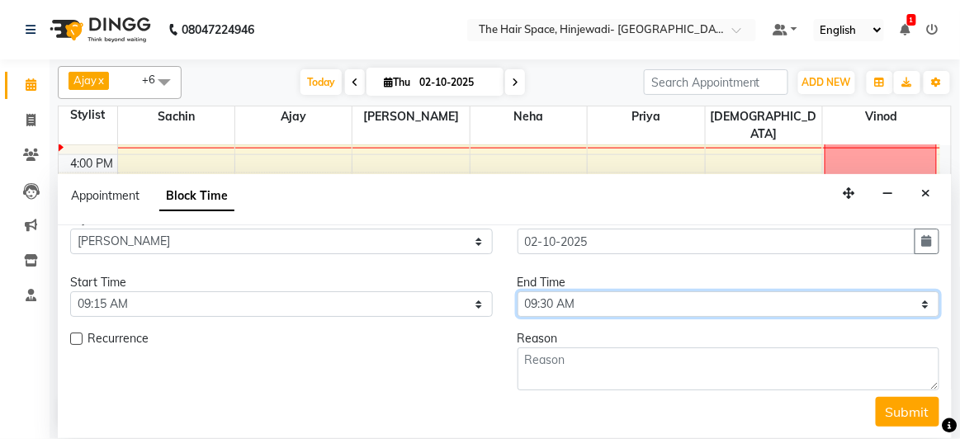
click at [583, 307] on select "Select 09:00 AM 09:15 AM 09:30 AM 09:45 AM 10:00 AM 10:15 AM 10:30 AM 10:45 AM …" at bounding box center [728, 304] width 422 height 26
select select "1320"
click at [517, 291] on select "Select 09:00 AM 09:15 AM 09:30 AM 09:45 AM 10:00 AM 10:15 AM 10:30 AM 10:45 AM …" at bounding box center [728, 304] width 422 height 26
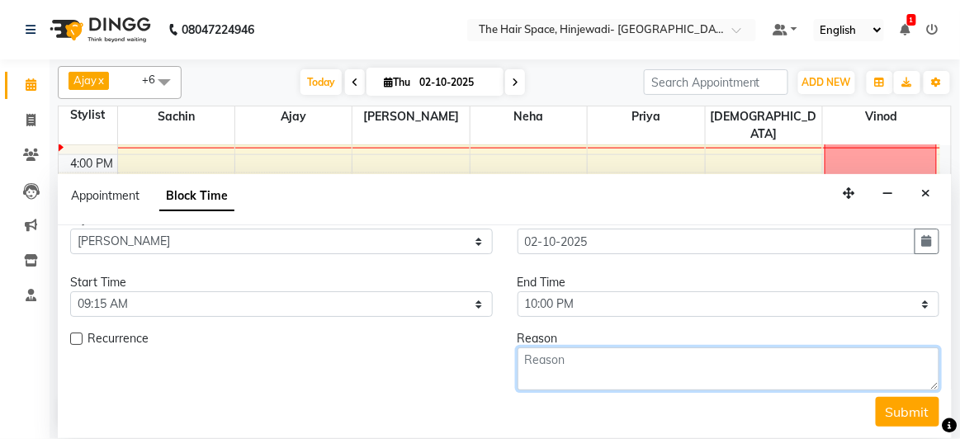
click at [613, 371] on textarea at bounding box center [728, 368] width 422 height 43
type textarea "OFF"
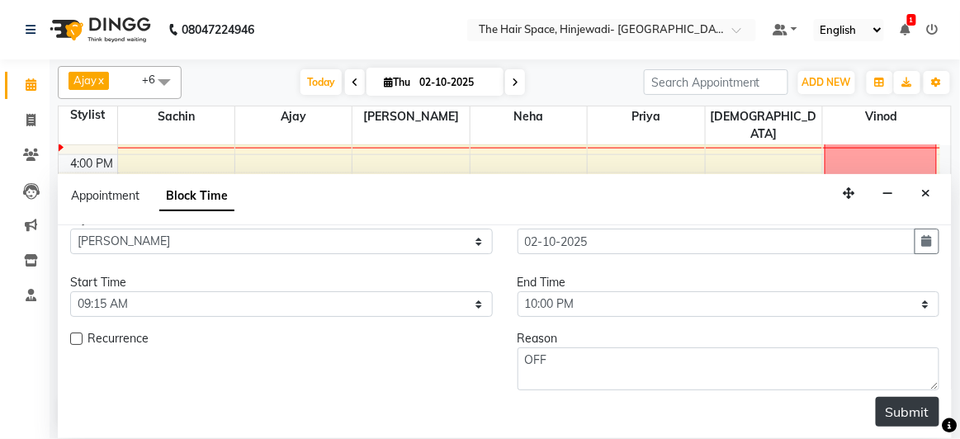
click at [909, 414] on button "Submit" at bounding box center [908, 412] width 64 height 30
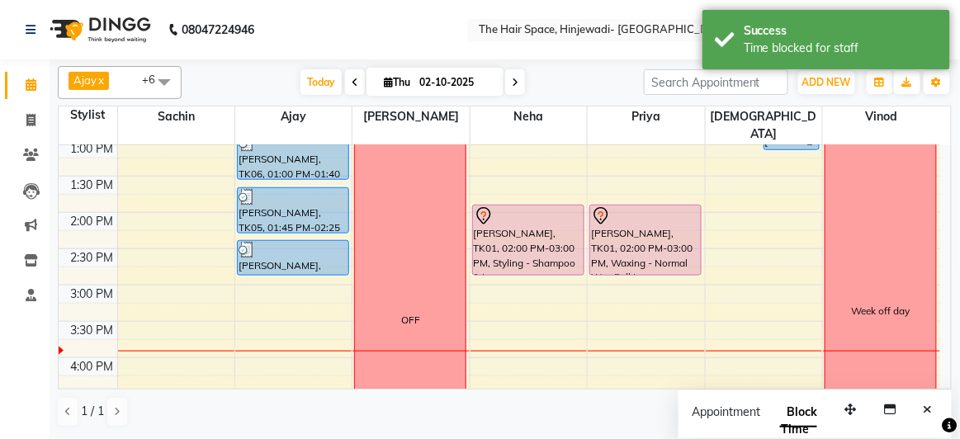
scroll to position [346, 0]
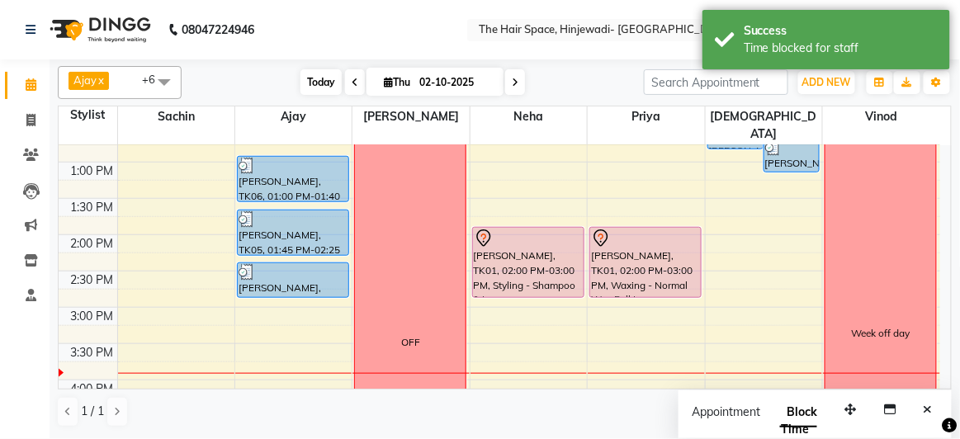
click at [319, 86] on span "Today" at bounding box center [320, 82] width 41 height 26
